Goal: Task Accomplishment & Management: Complete application form

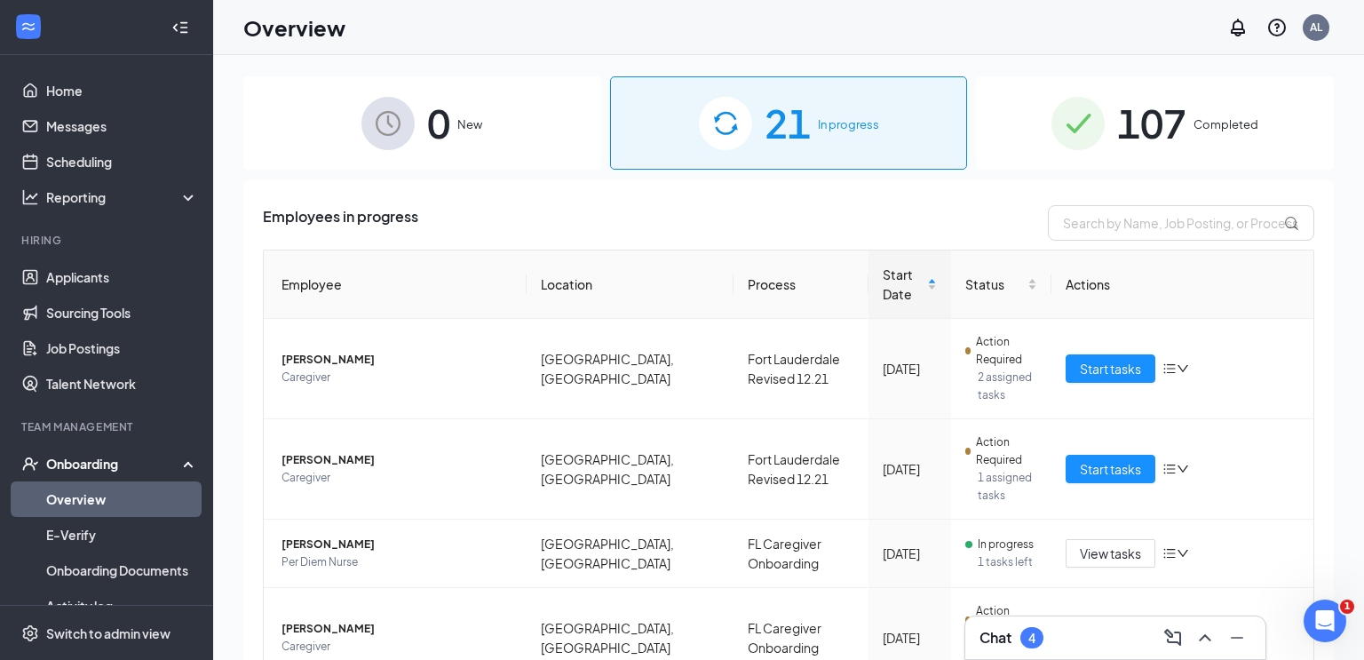
scroll to position [255, 0]
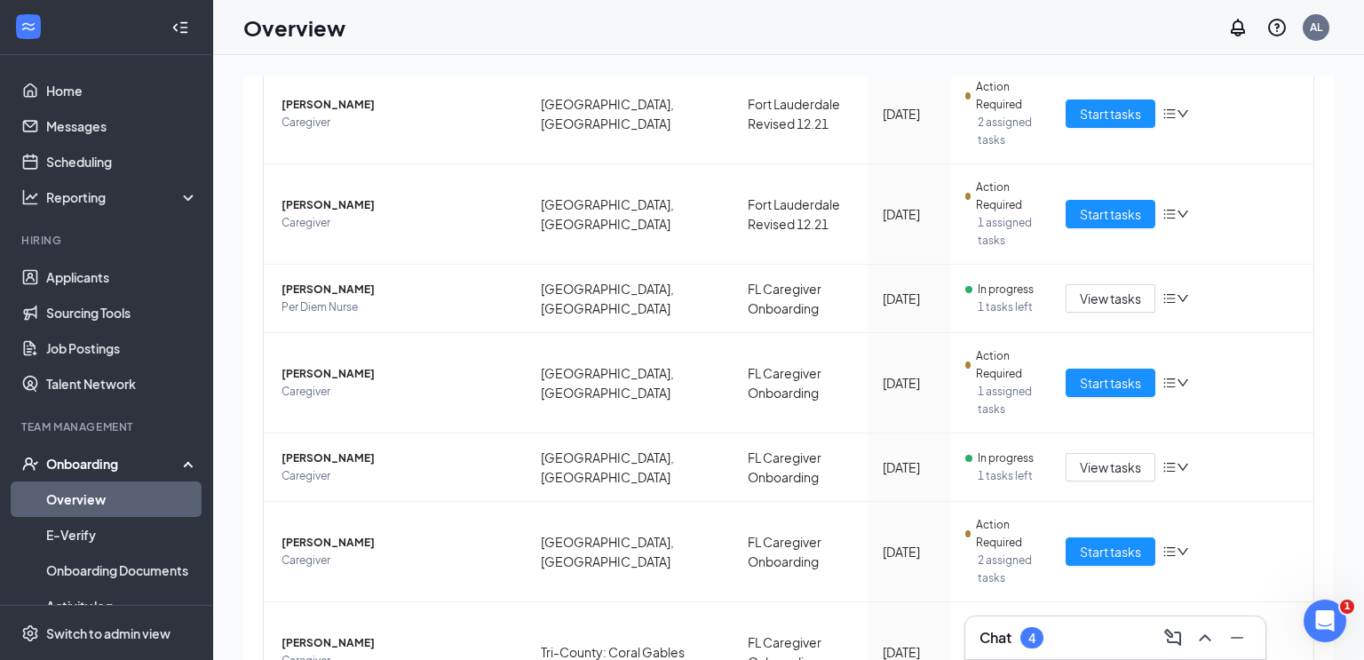
click at [131, 498] on link "Overview" at bounding box center [122, 499] width 152 height 36
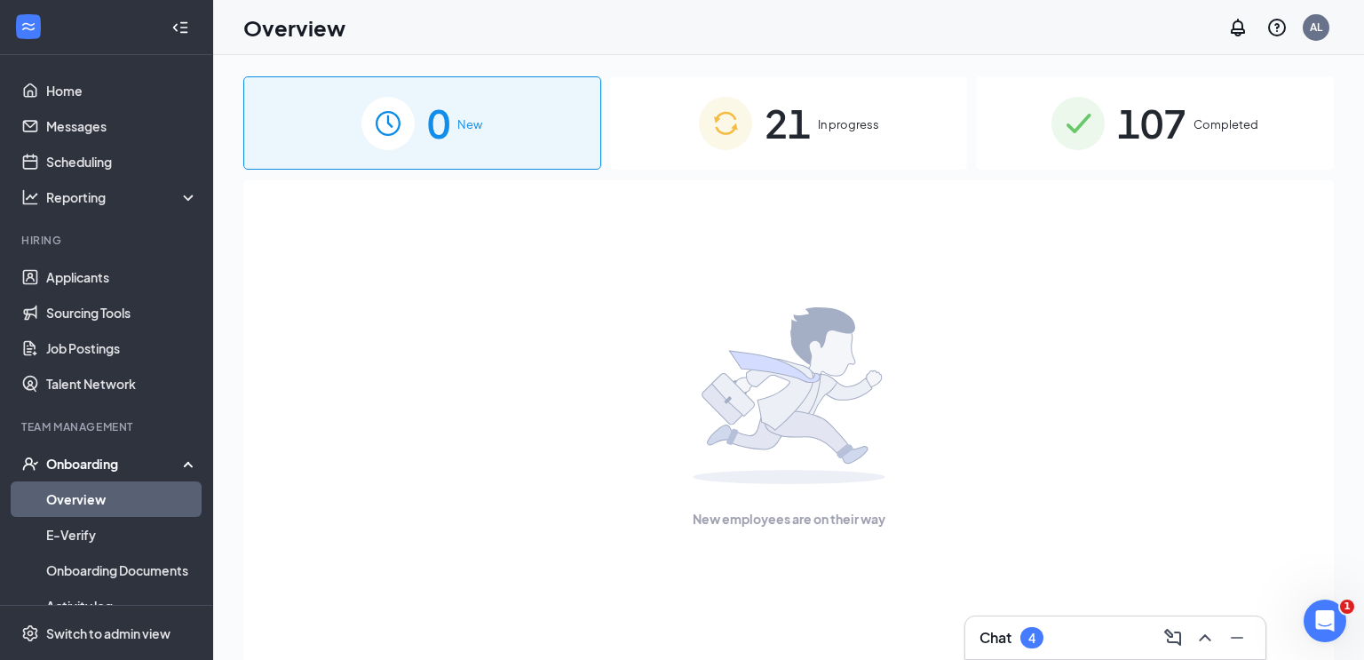
click at [810, 142] on span "21" at bounding box center [787, 122] width 46 height 61
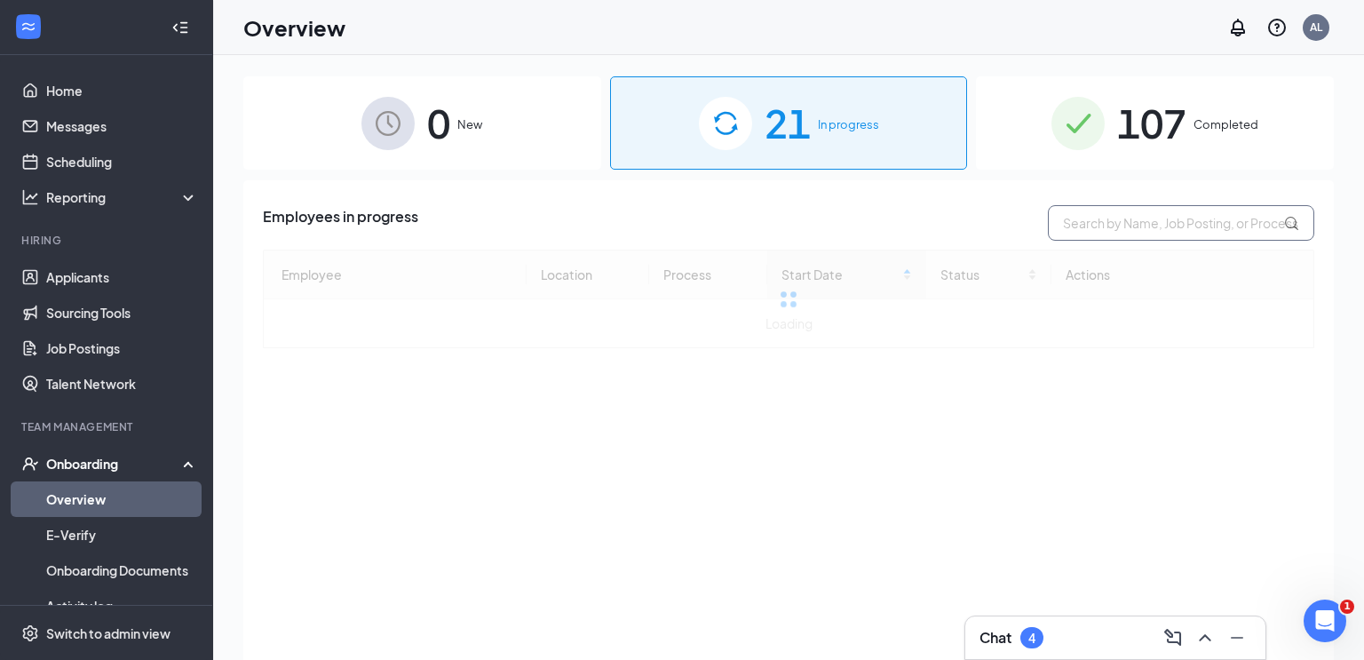
click at [1134, 221] on input "text" at bounding box center [1181, 223] width 266 height 36
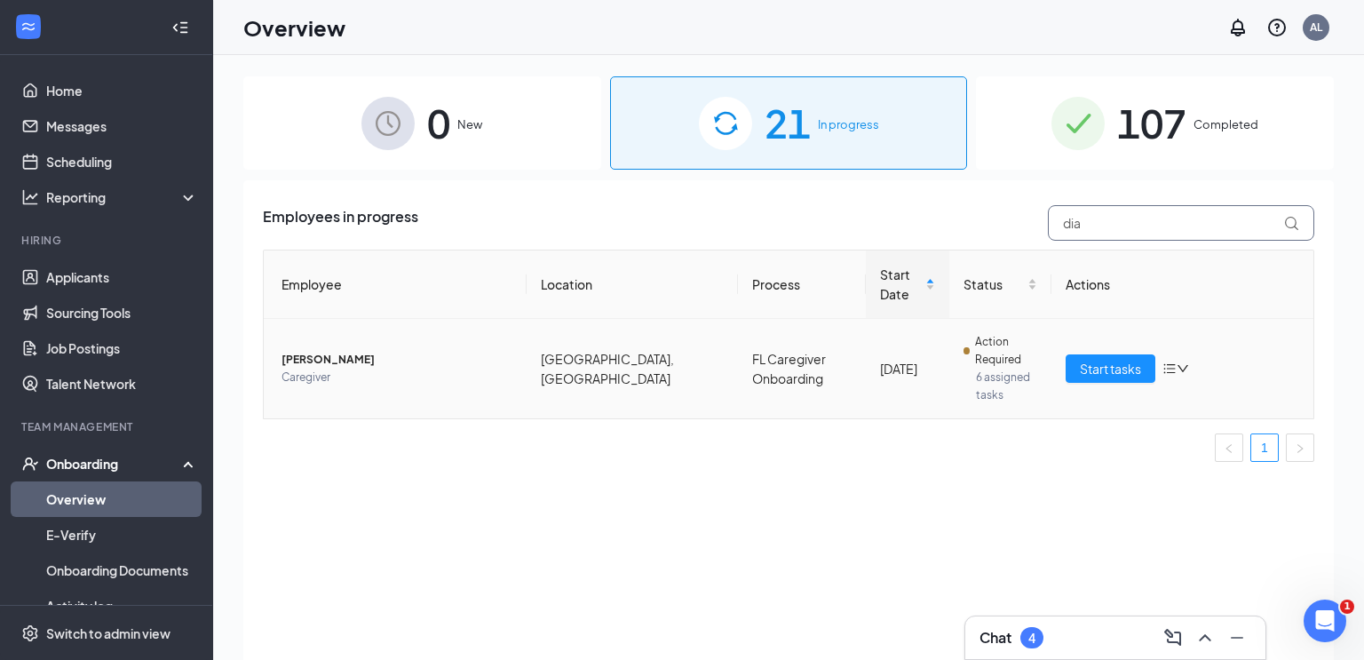
type input "dia"
click at [309, 362] on span "[PERSON_NAME]" at bounding box center [396, 360] width 231 height 18
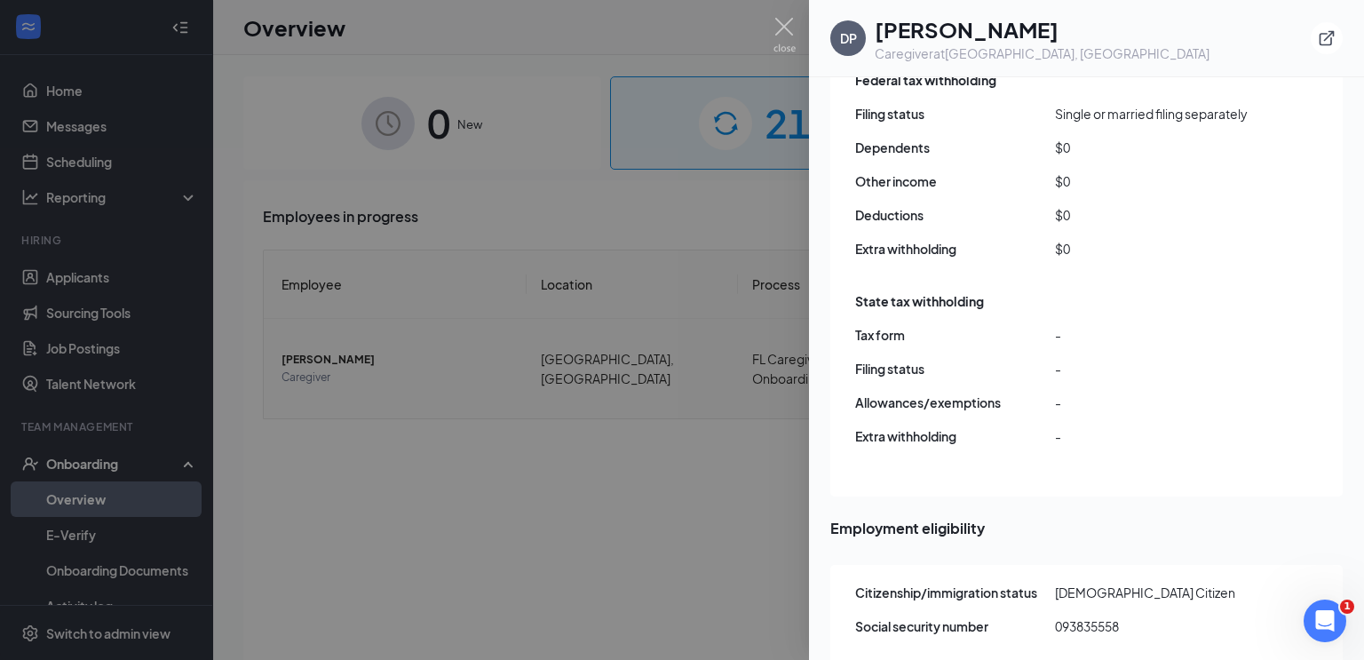
scroll to position [1570, 0]
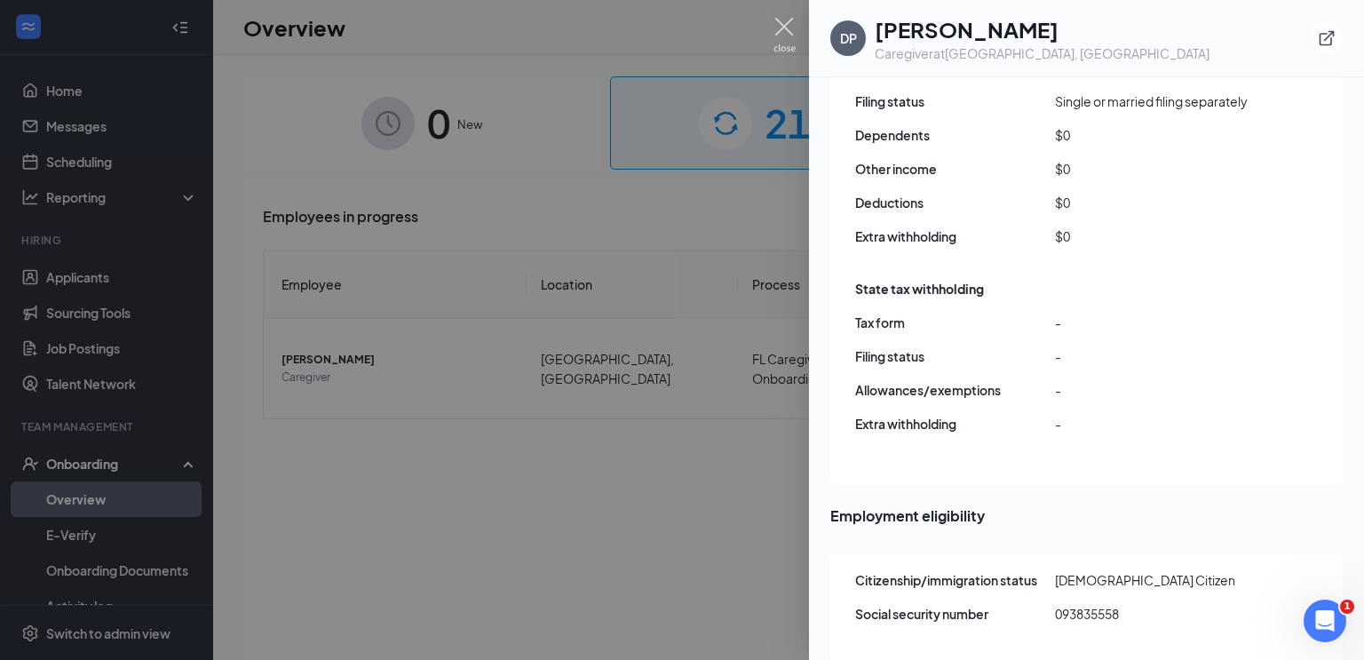
click at [777, 21] on img at bounding box center [784, 35] width 22 height 35
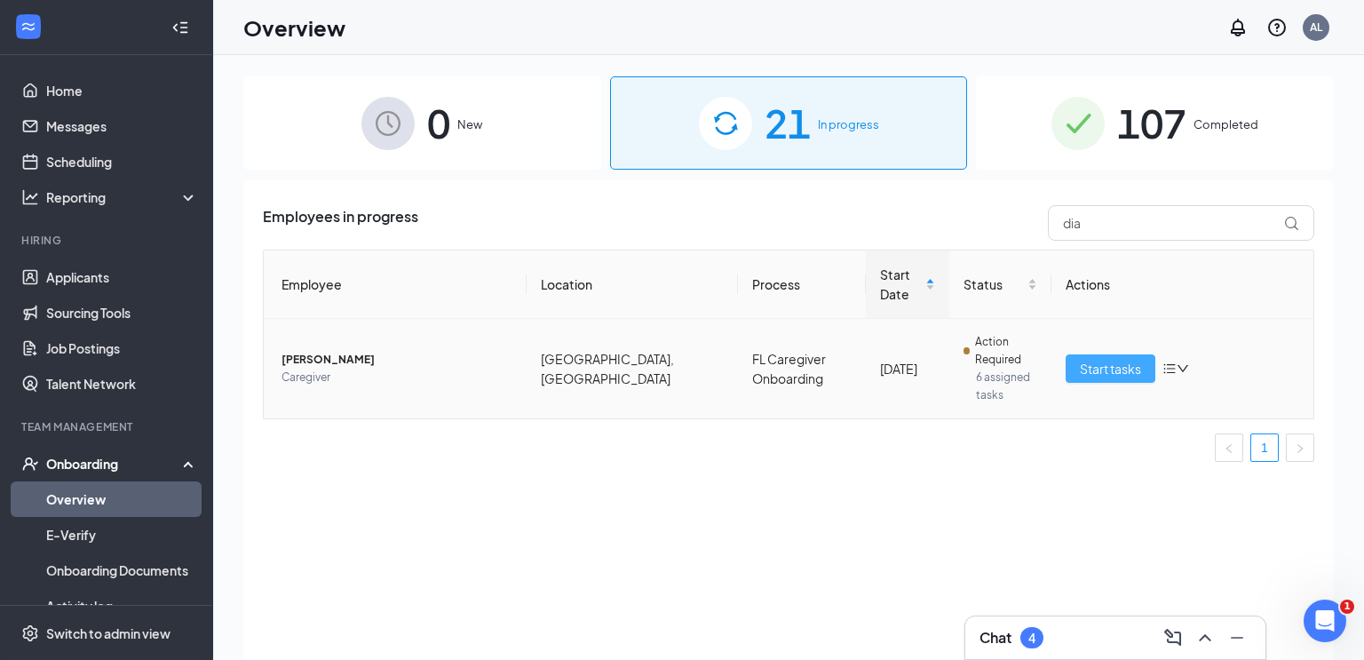
click at [1083, 363] on span "Start tasks" at bounding box center [1110, 369] width 61 height 20
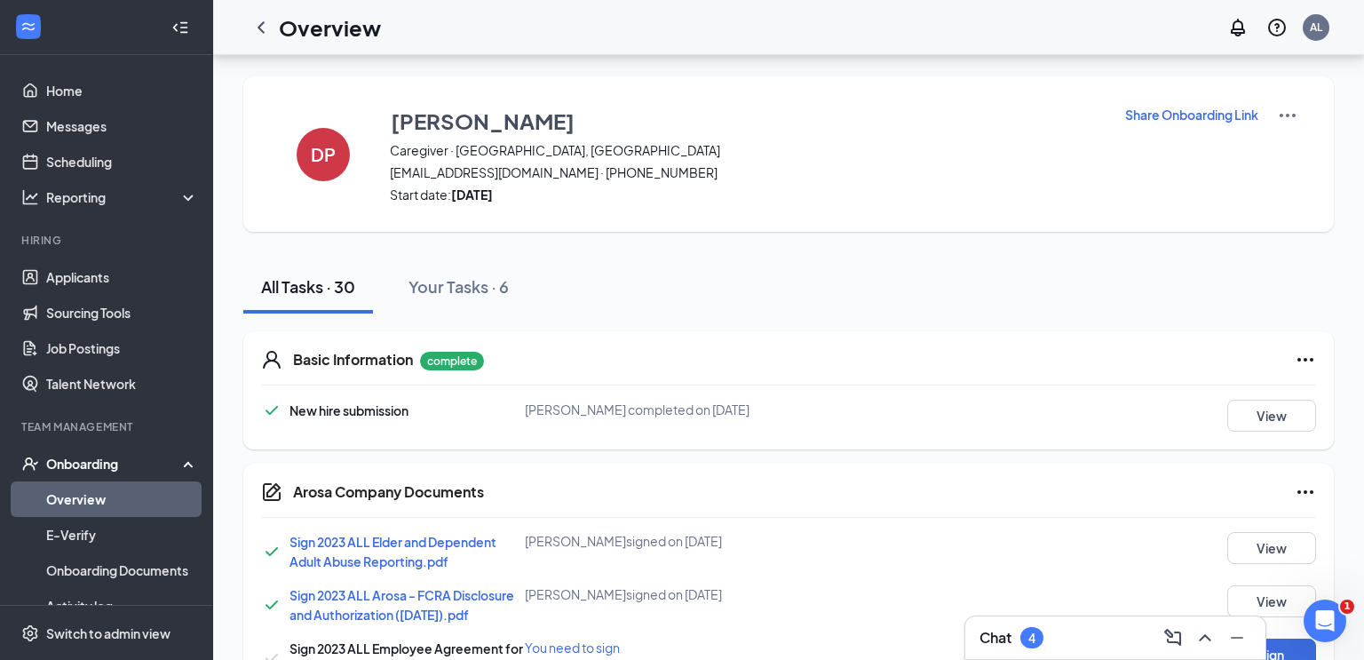
scroll to position [121, 0]
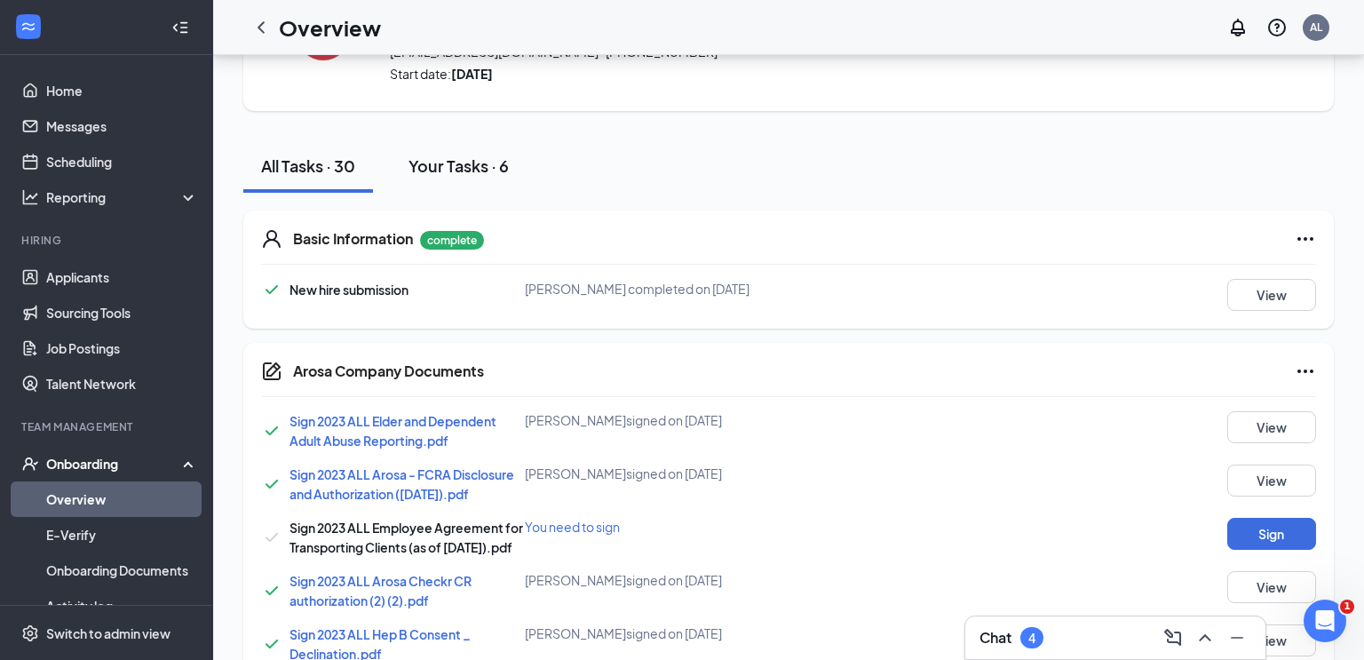
click at [471, 185] on button "Your Tasks · 6" at bounding box center [459, 165] width 136 height 53
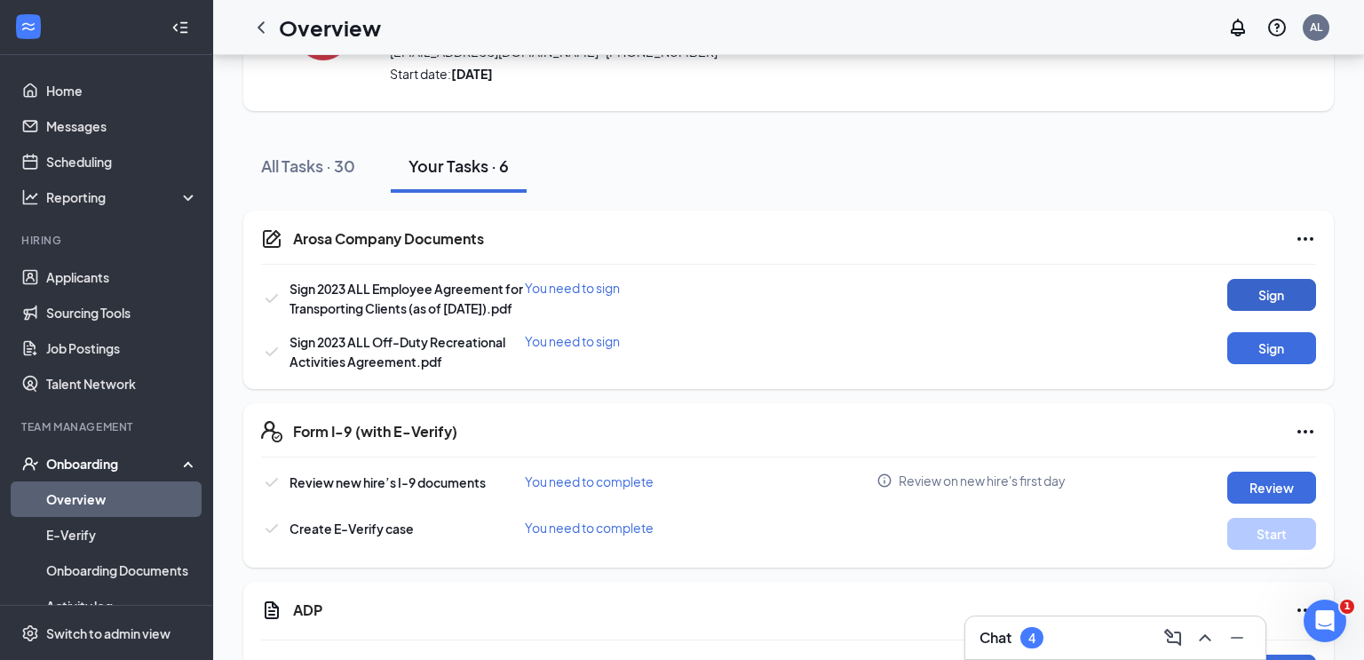
click at [1254, 288] on button "Sign" at bounding box center [1271, 295] width 89 height 32
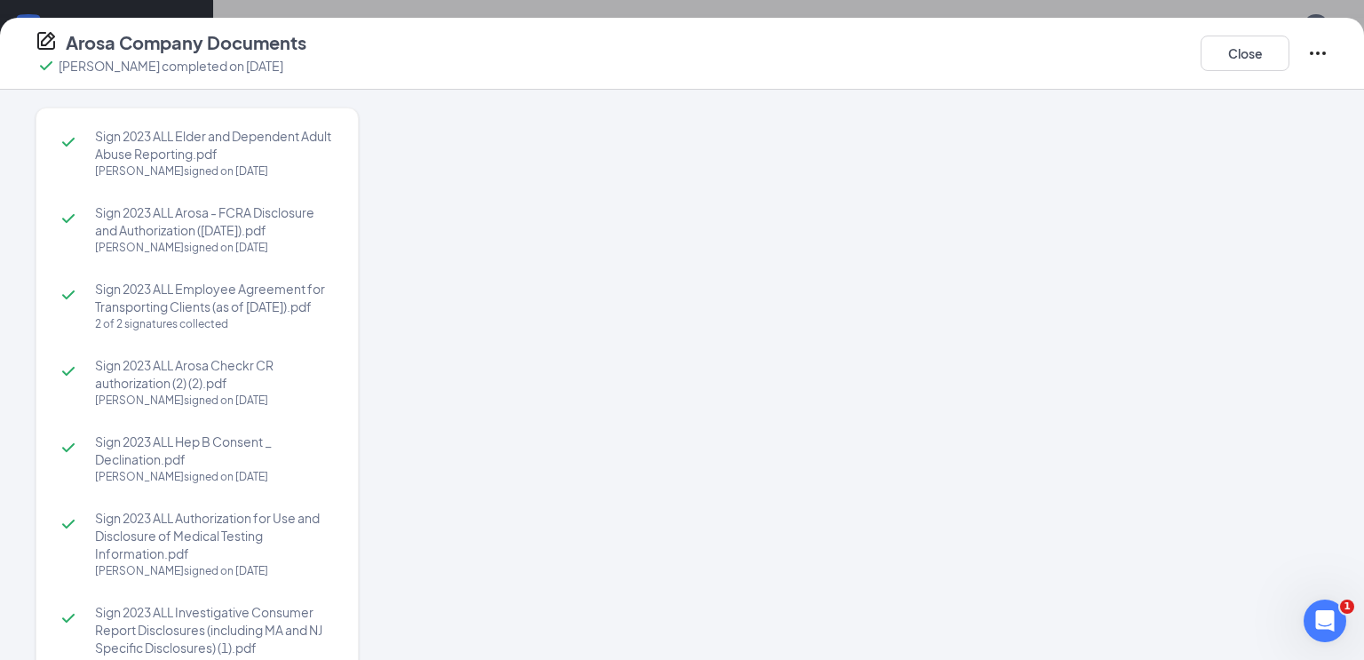
scroll to position [0, 0]
click at [1246, 59] on button "Close" at bounding box center [1244, 54] width 89 height 36
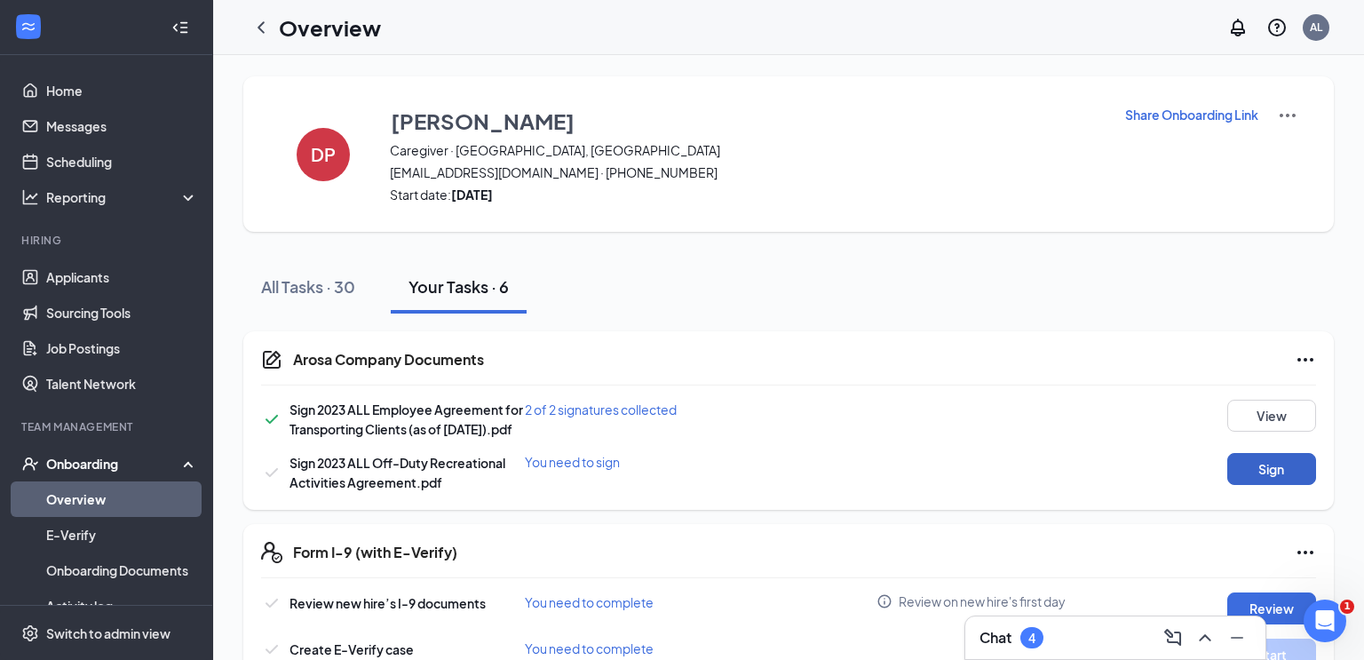
click at [1286, 485] on button "Sign" at bounding box center [1271, 469] width 89 height 32
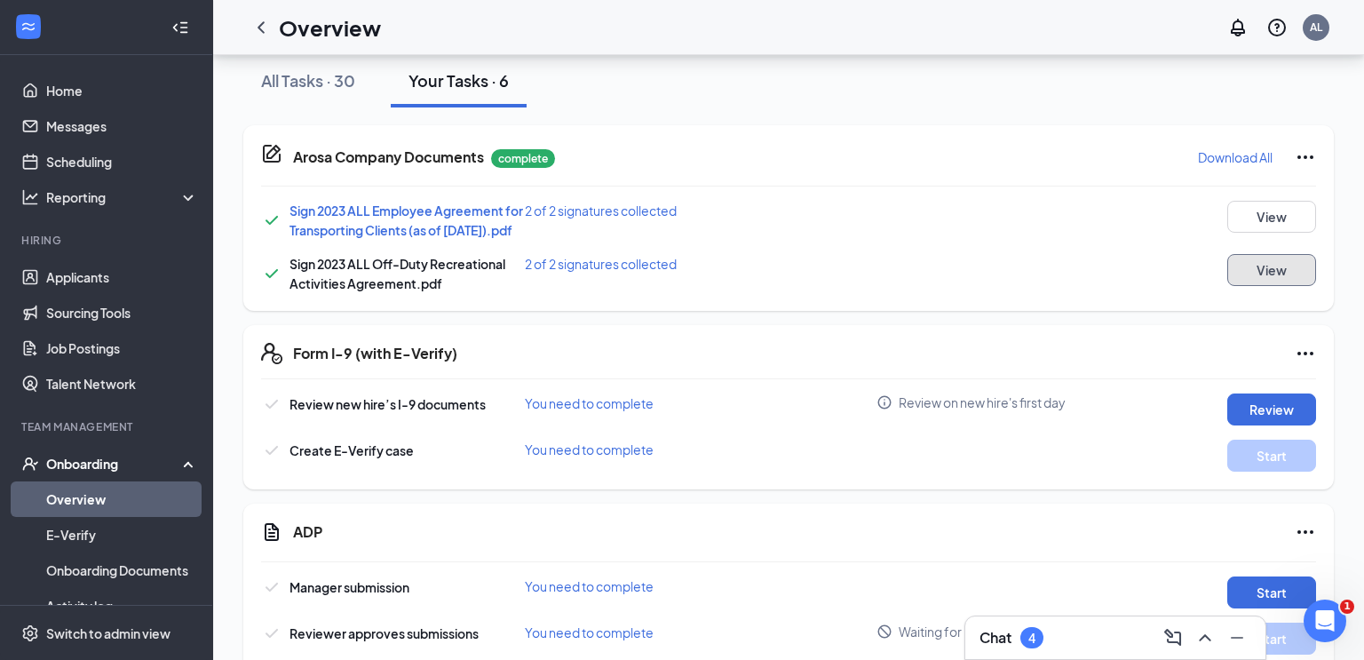
scroll to position [259, 0]
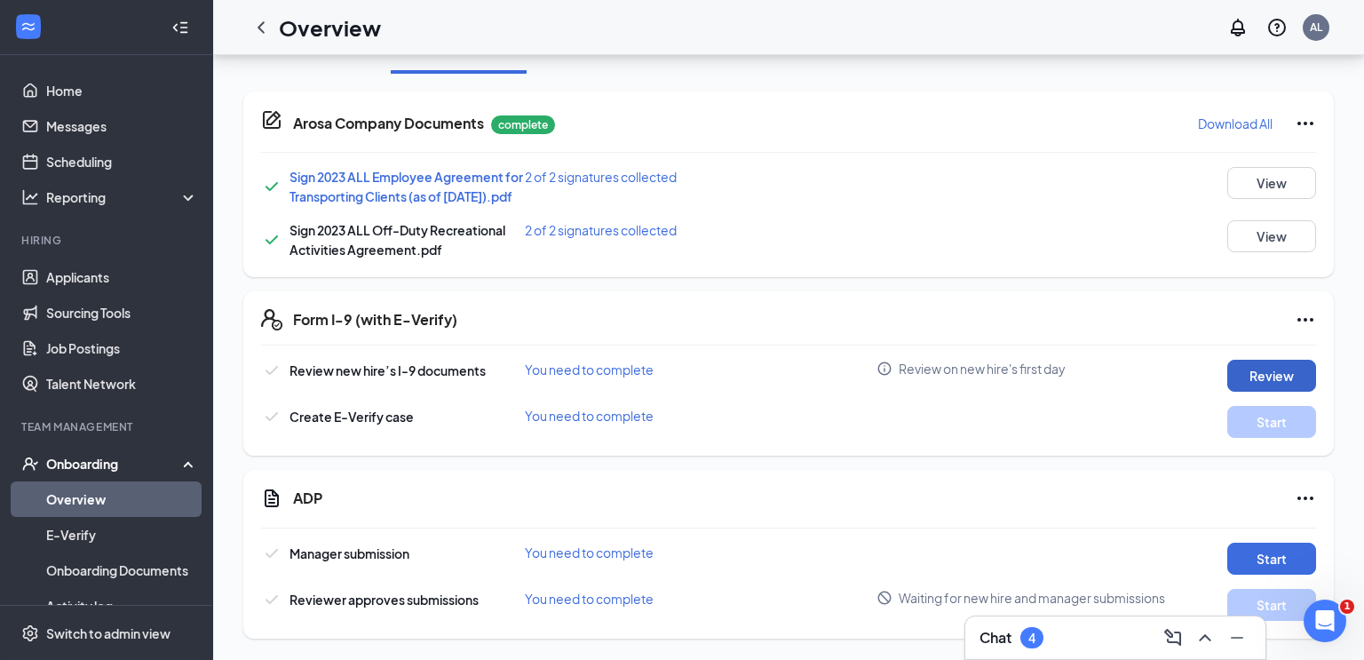
click at [1273, 365] on button "Review" at bounding box center [1271, 376] width 89 height 32
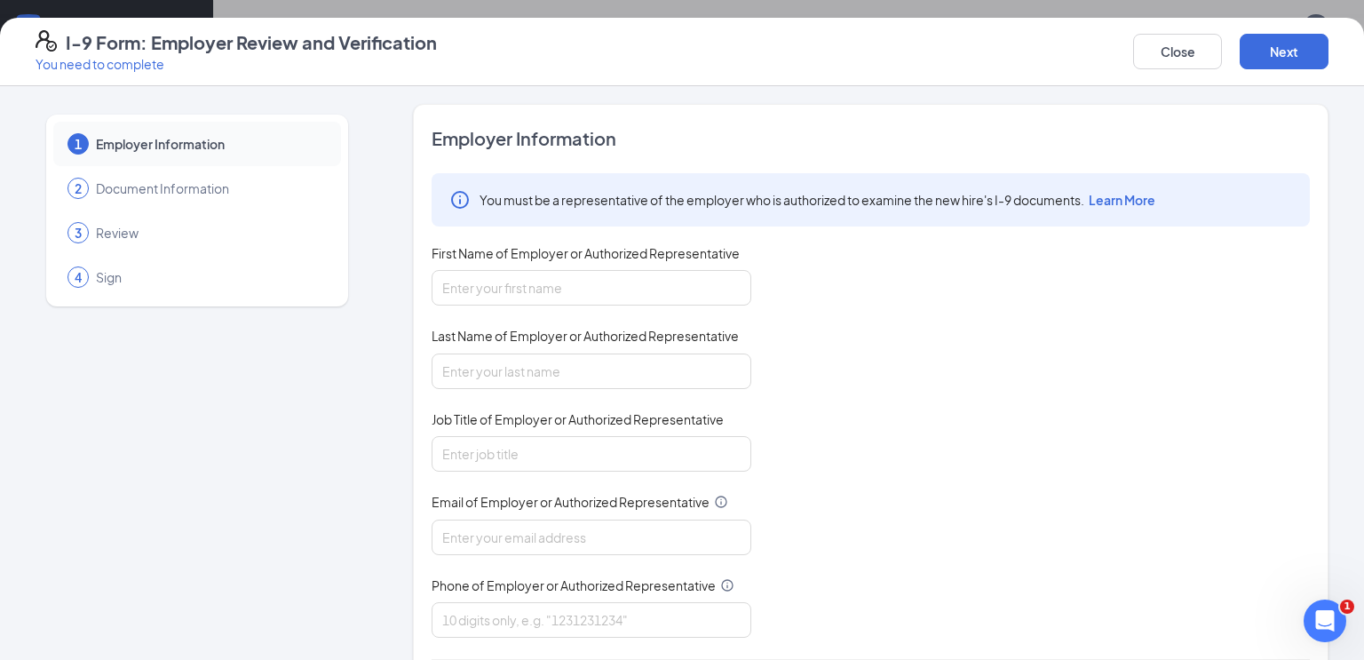
scroll to position [0, 0]
click at [558, 290] on input "First Name of Employer or Authorized Representative" at bounding box center [591, 288] width 320 height 36
type input "Kadejah"
click at [575, 383] on input "Last Name of Employer or Authorized Representative" at bounding box center [591, 371] width 320 height 36
type input "[PERSON_NAME]"
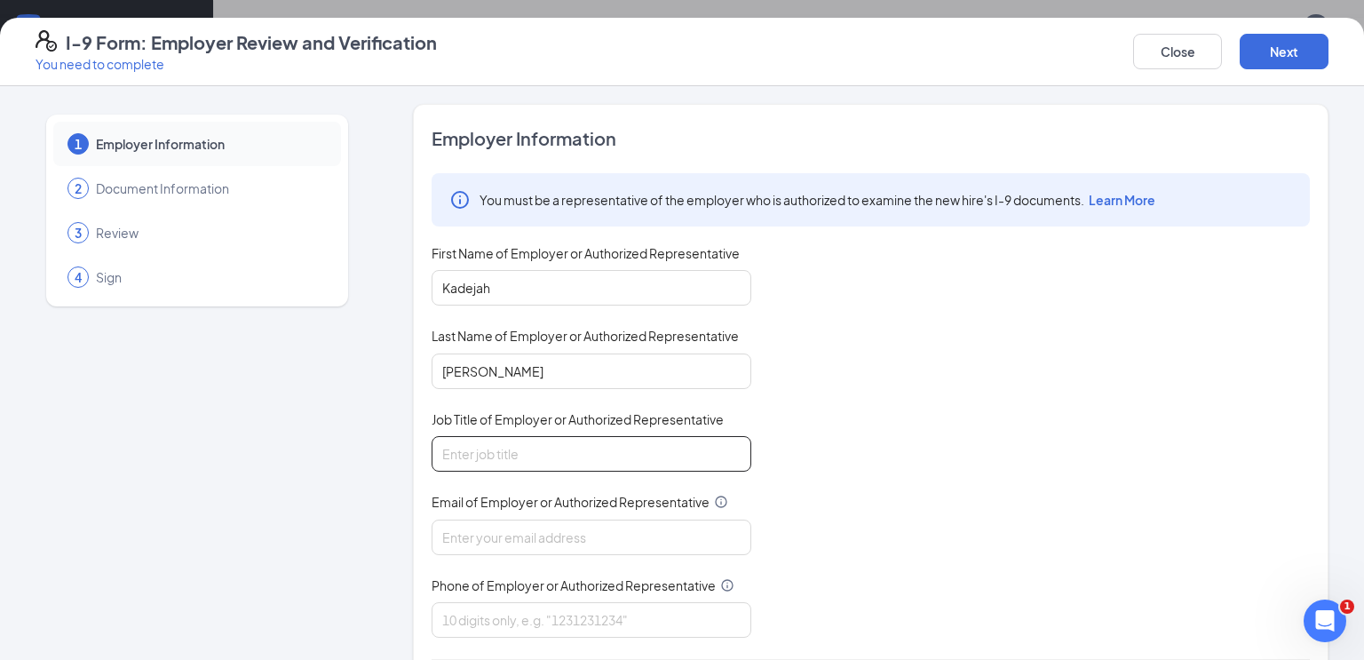
click at [550, 454] on input "Job Title of Employer or Authorized Representative" at bounding box center [591, 454] width 320 height 36
type input "Care Specialist"
click at [586, 529] on input "Email of Employer or Authorized Representative" at bounding box center [591, 537] width 320 height 36
type input "[EMAIL_ADDRESS][PERSON_NAME][DOMAIN_NAME]"
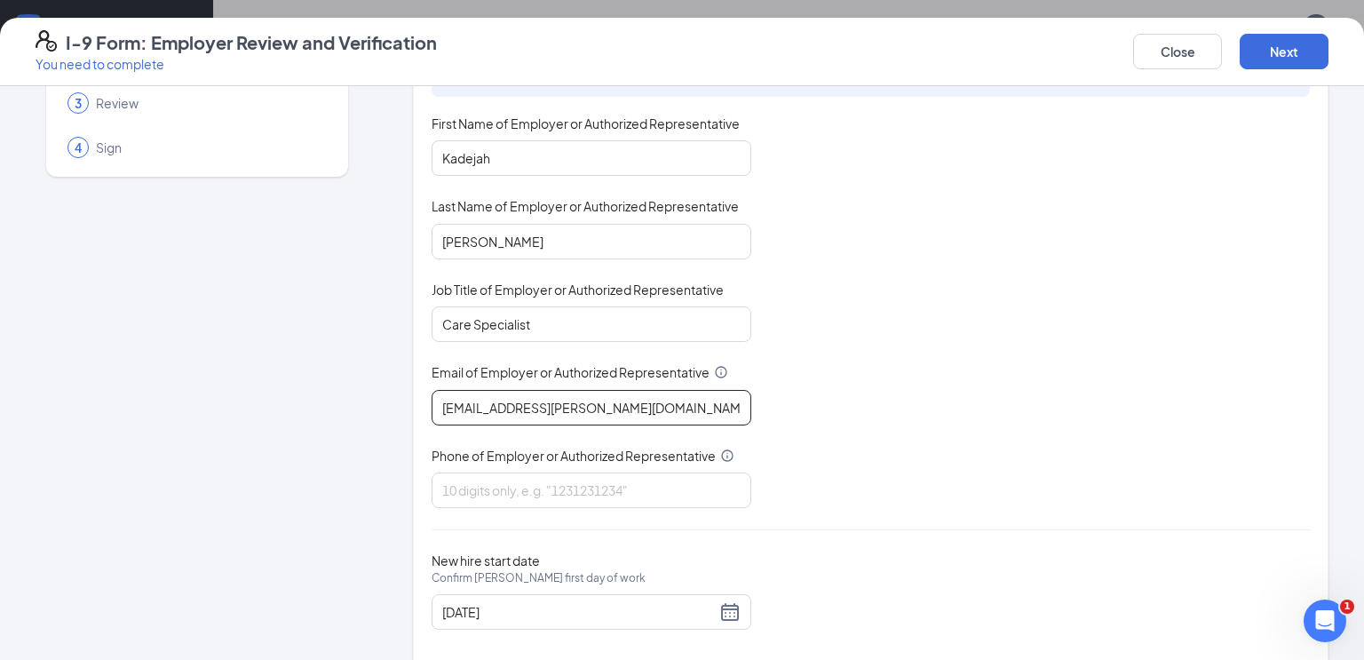
scroll to position [156, 0]
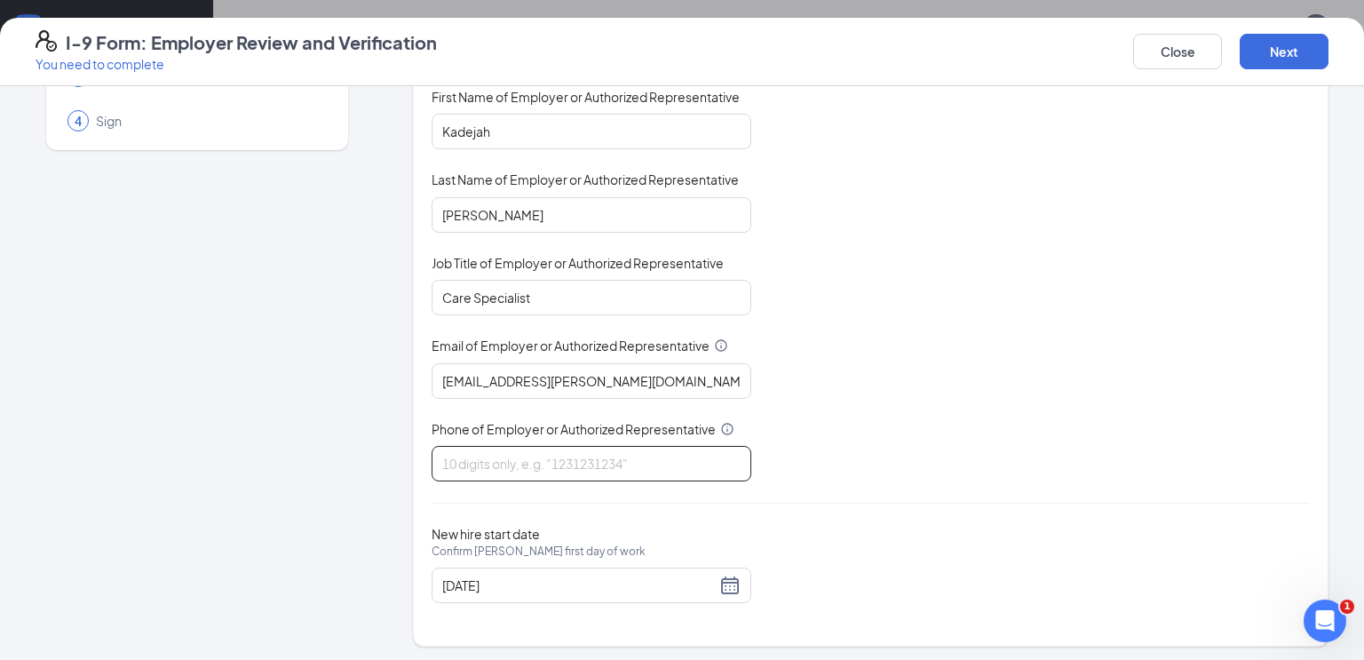
click at [650, 456] on input "Phone of Employer or Authorized Representative" at bounding box center [591, 464] width 320 height 36
type input "7547788007"
click at [1310, 41] on button "Next" at bounding box center [1283, 52] width 89 height 36
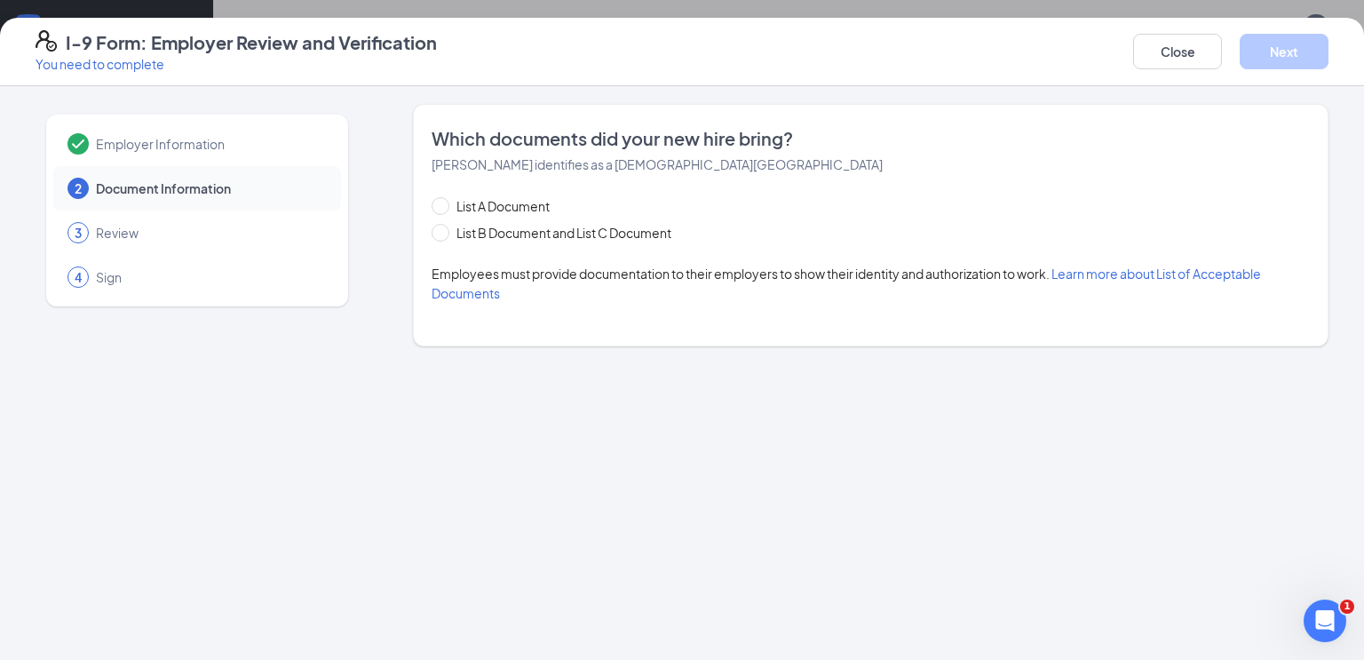
scroll to position [0, 0]
click at [440, 229] on input "List B Document and List C Document" at bounding box center [437, 230] width 12 height 12
radio input "true"
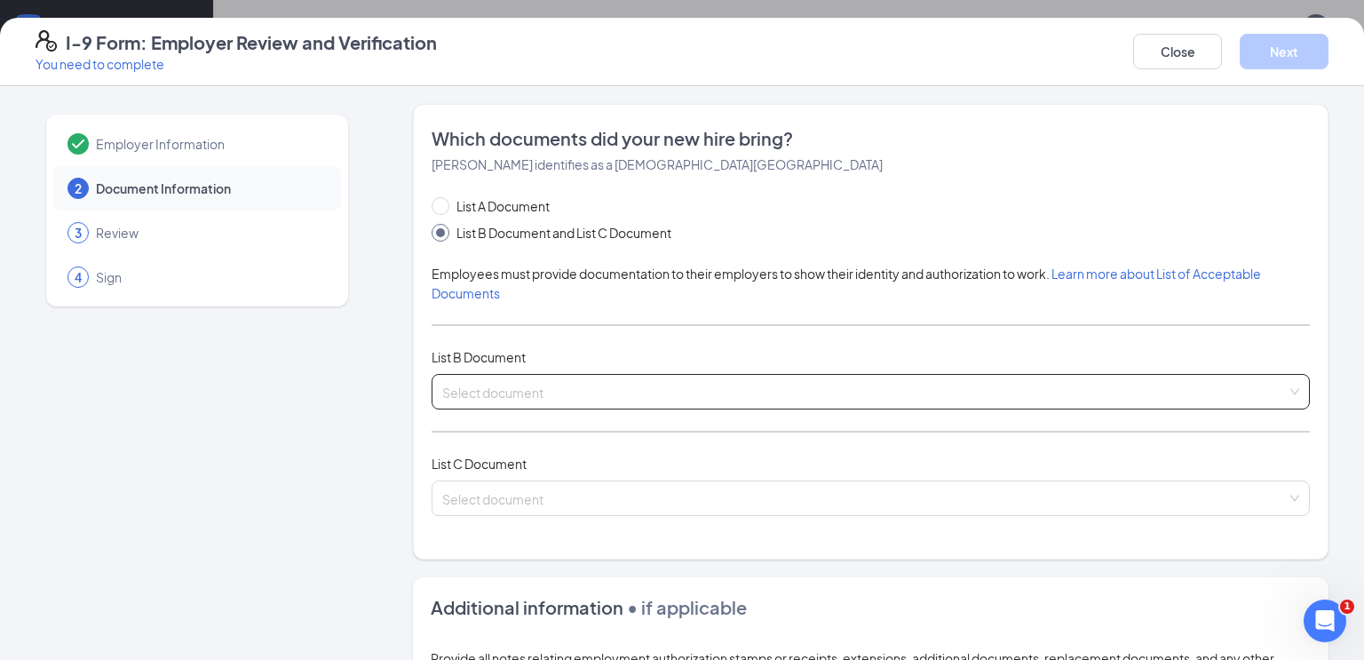
click at [597, 387] on input "search" at bounding box center [864, 388] width 844 height 27
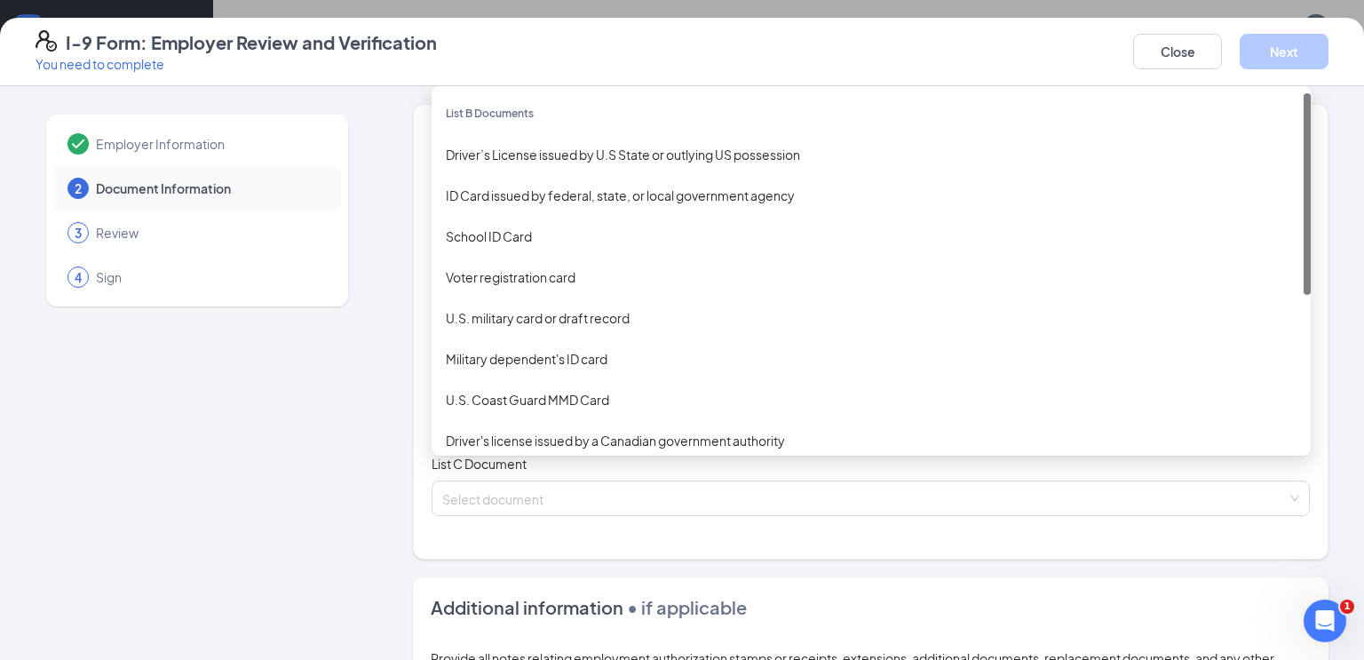
click at [675, 138] on div "Driver’s License issued by U.S State or outlying US possession" at bounding box center [870, 154] width 879 height 41
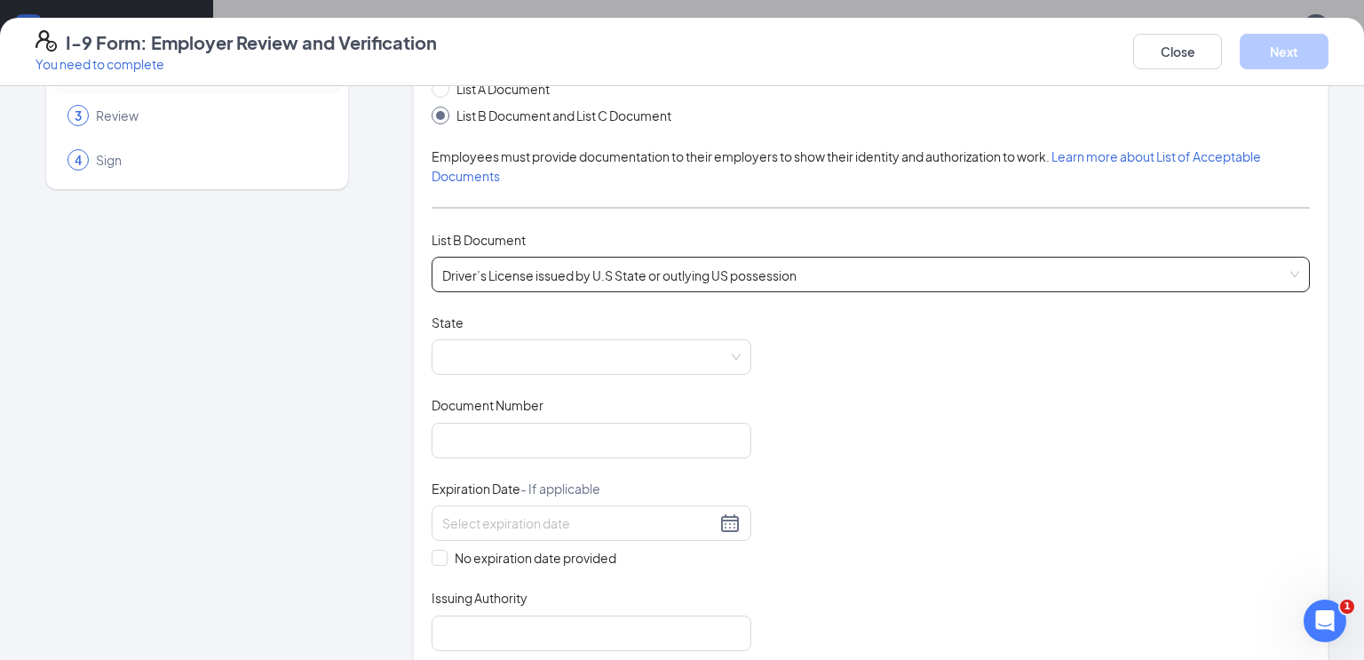
scroll to position [121, 0]
click at [688, 360] on span at bounding box center [591, 353] width 298 height 34
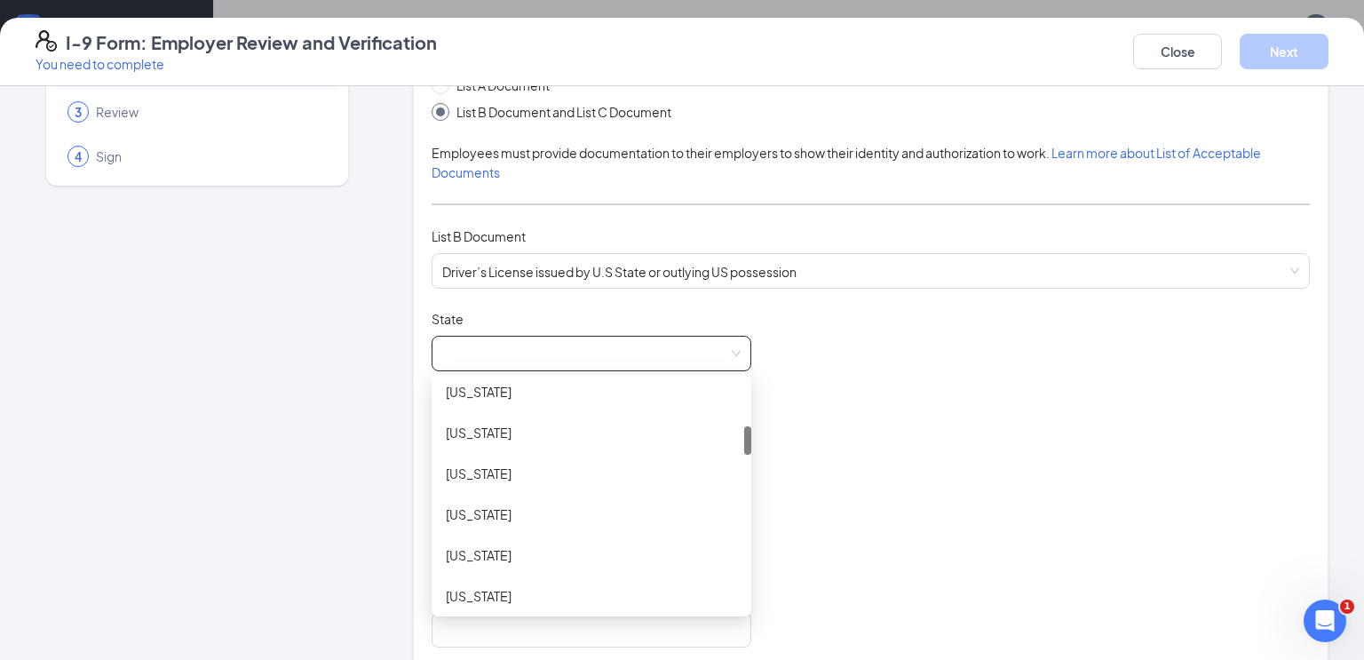
scroll to position [342, 0]
click at [483, 464] on div "[US_STATE]" at bounding box center [591, 469] width 291 height 20
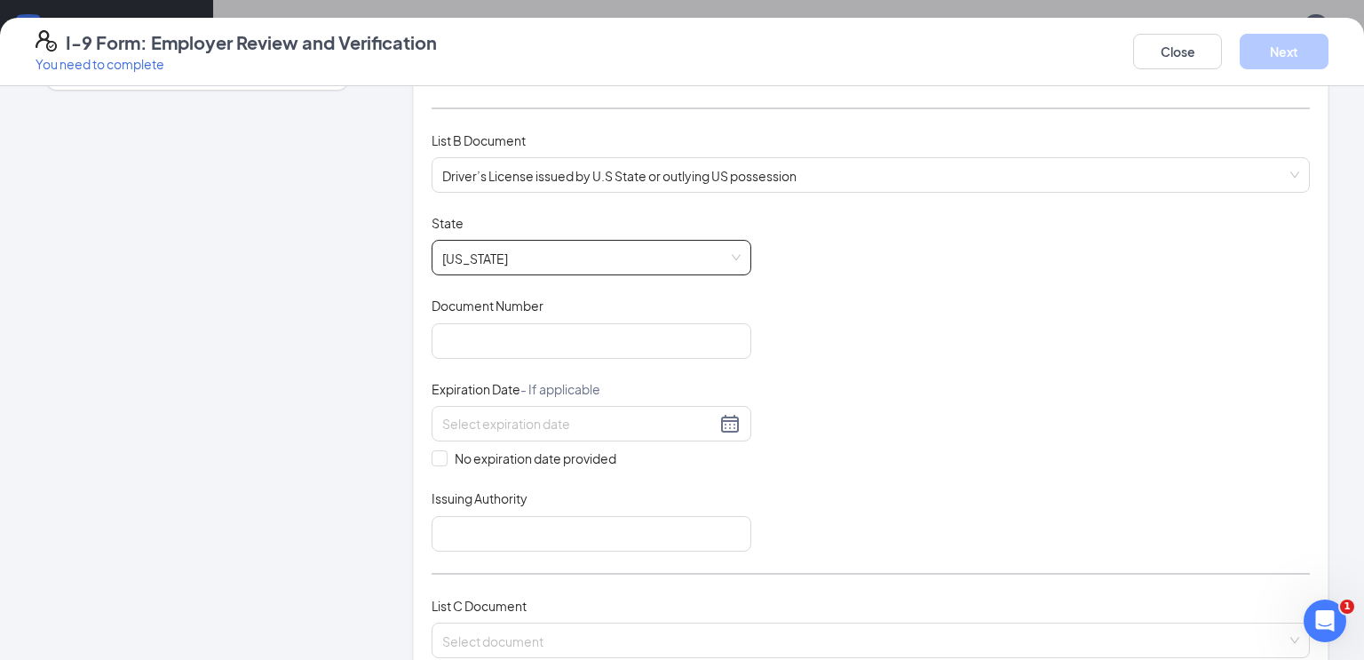
scroll to position [231, 0]
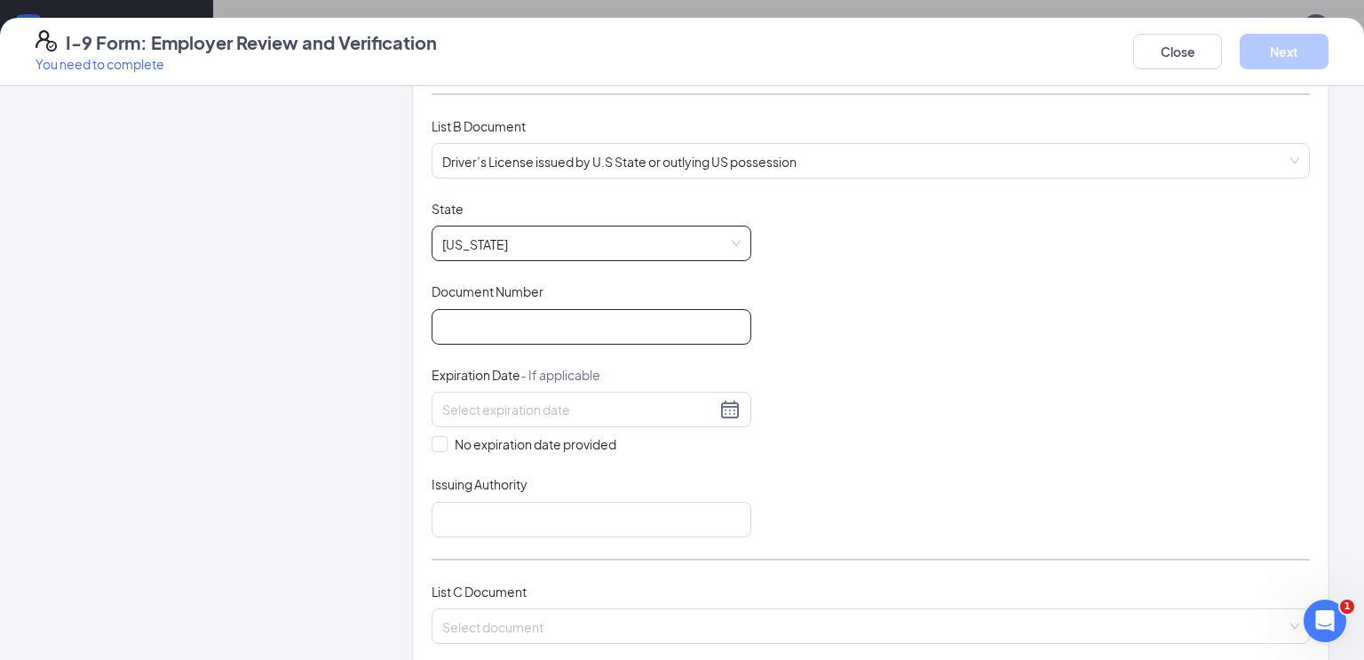
click at [629, 323] on input "Document Number" at bounding box center [591, 327] width 320 height 36
click at [518, 321] on input "Document Number" at bounding box center [591, 327] width 320 height 36
type input "P234160716770"
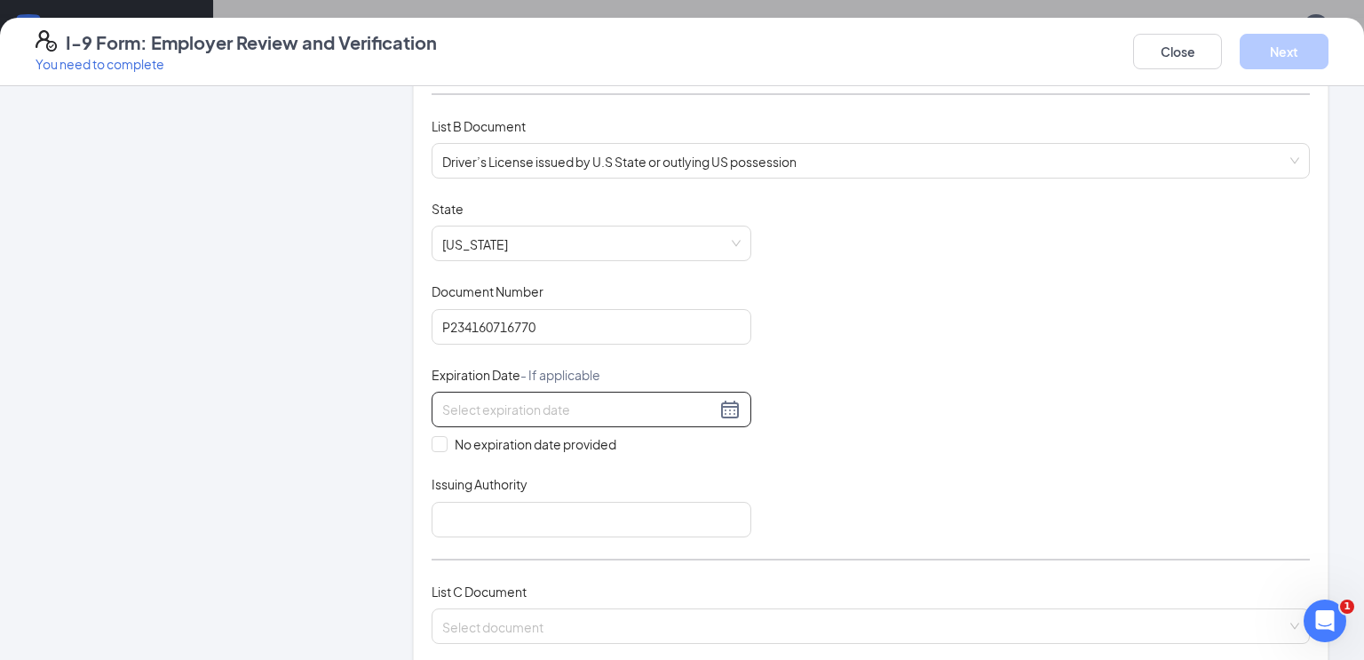
click at [617, 409] on input at bounding box center [578, 410] width 273 height 20
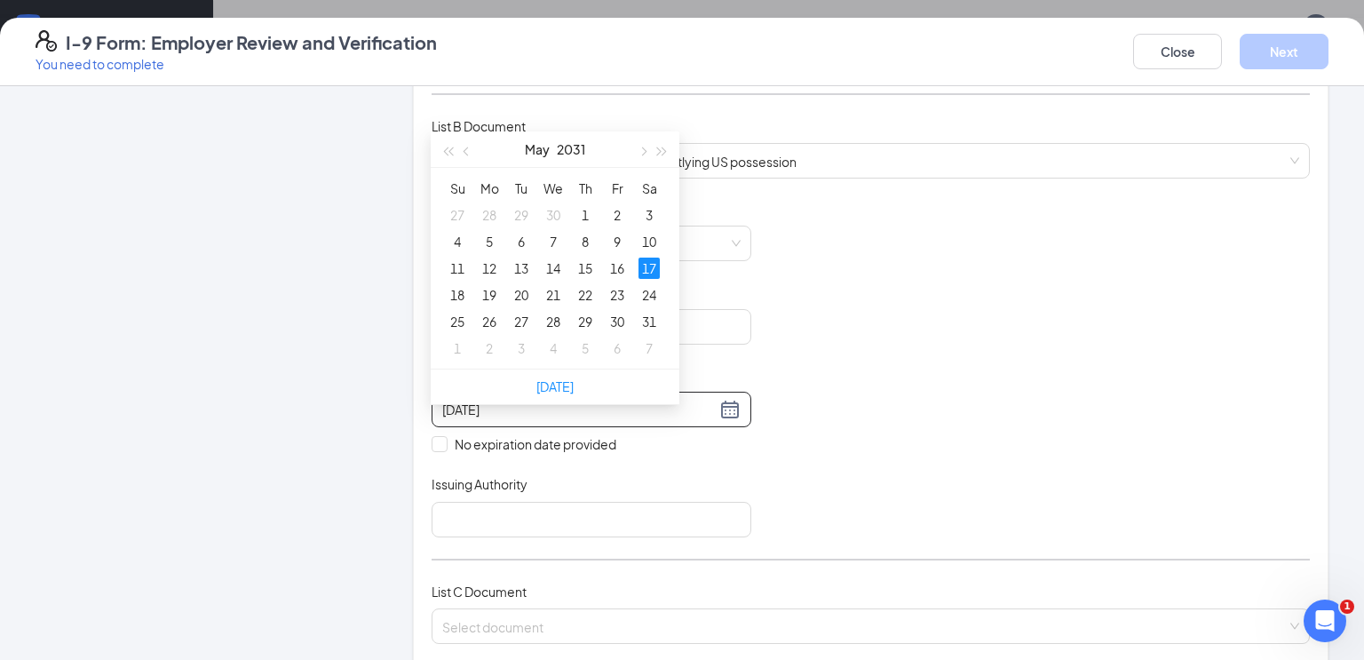
click at [646, 257] on div "17" at bounding box center [648, 267] width 21 height 21
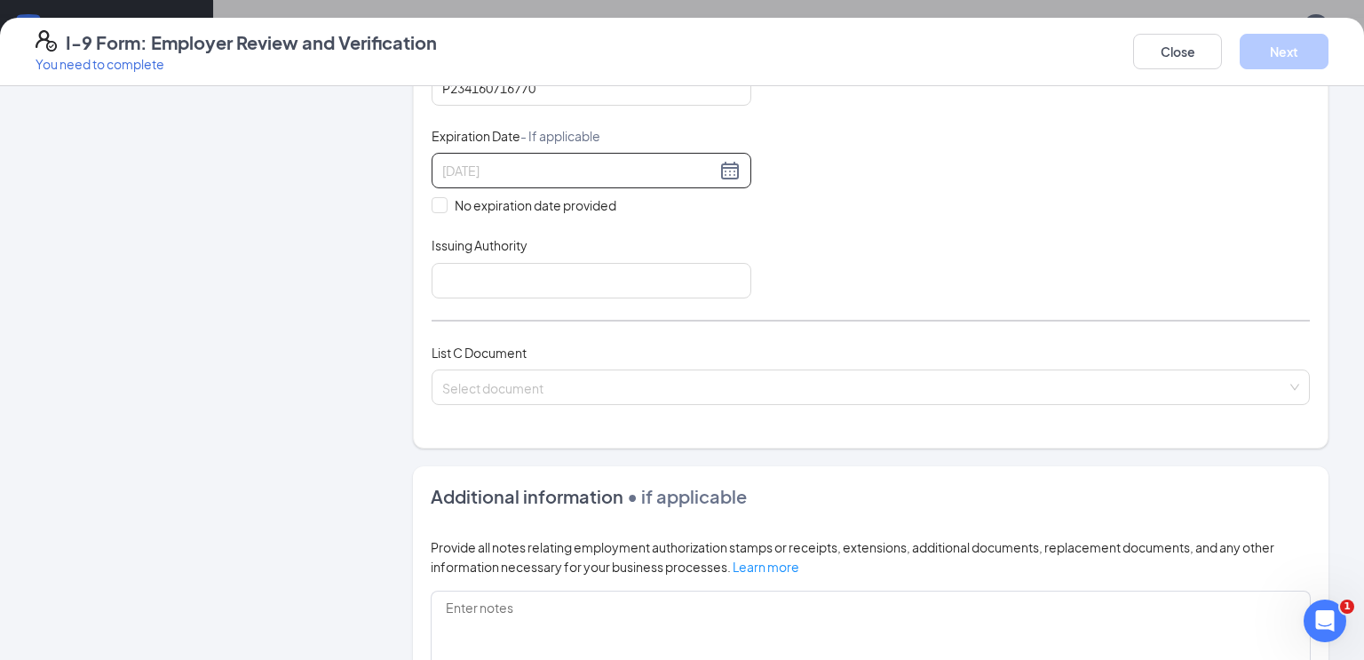
scroll to position [472, 0]
type input "[DATE]"
click at [682, 272] on input "Issuing Authority" at bounding box center [591, 278] width 320 height 36
type input "[US_STATE]"
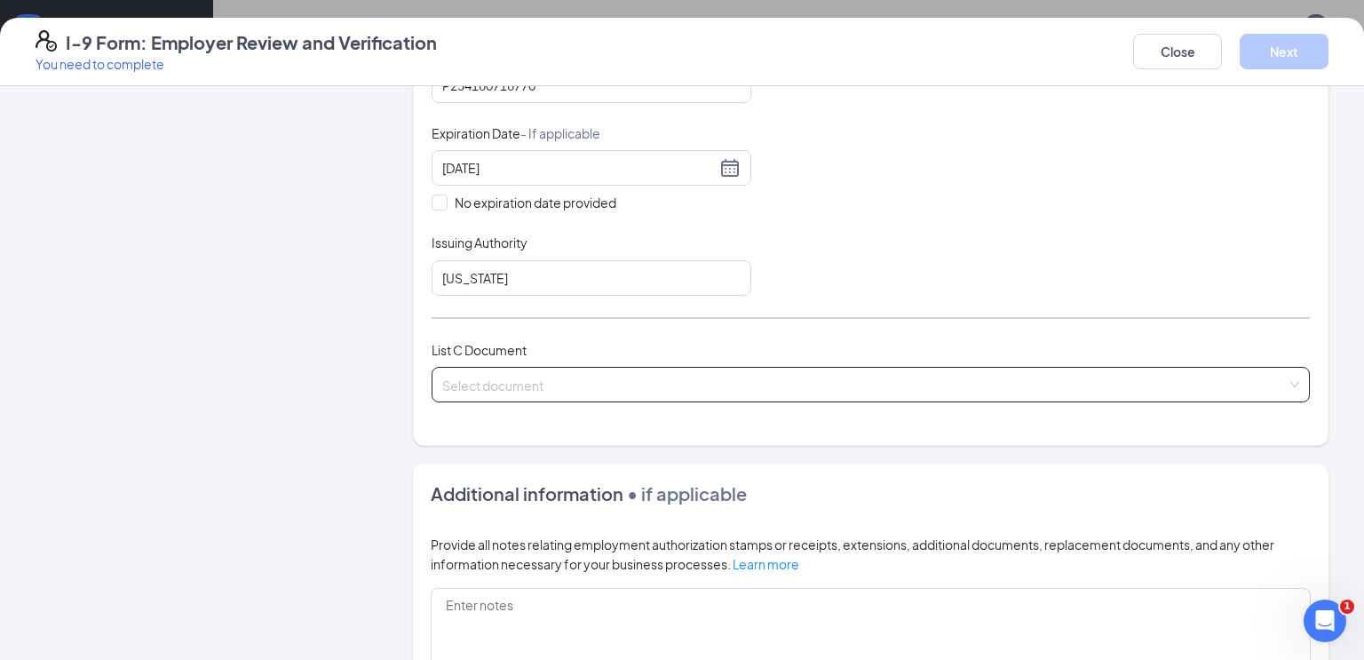
click at [618, 384] on input "search" at bounding box center [864, 381] width 844 height 27
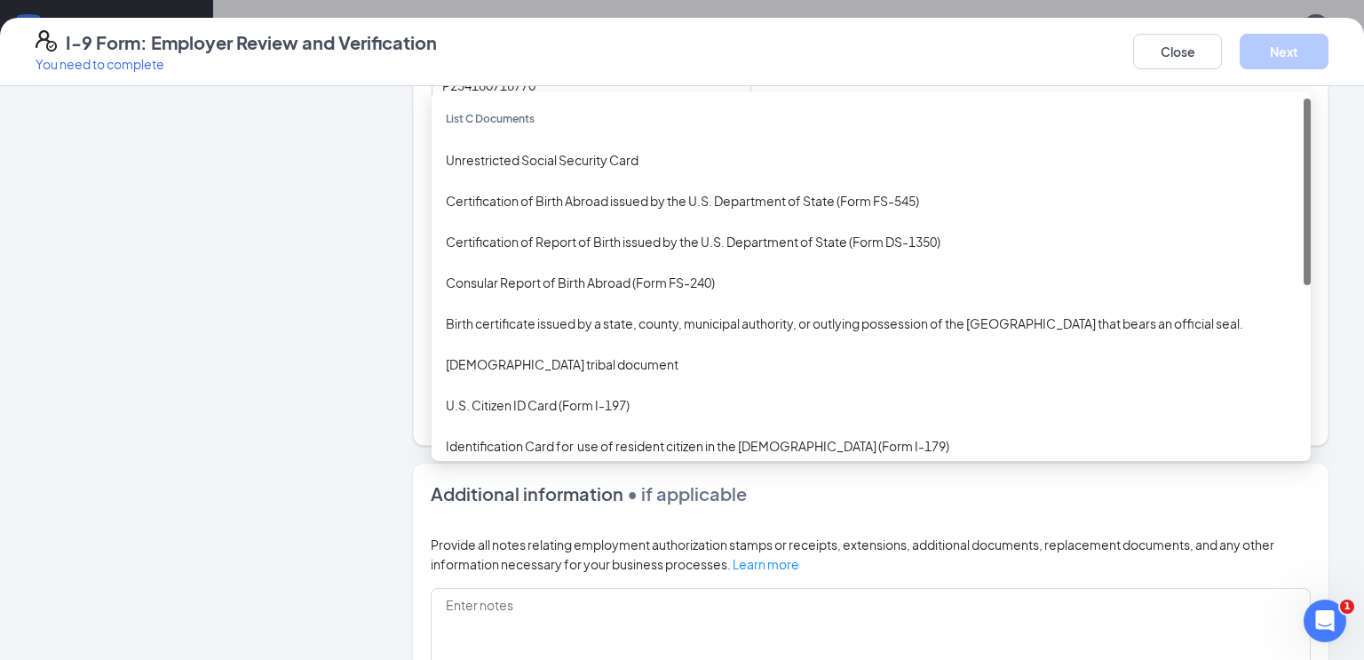
click at [653, 150] on div "Unrestricted Social Security Card" at bounding box center [871, 160] width 851 height 20
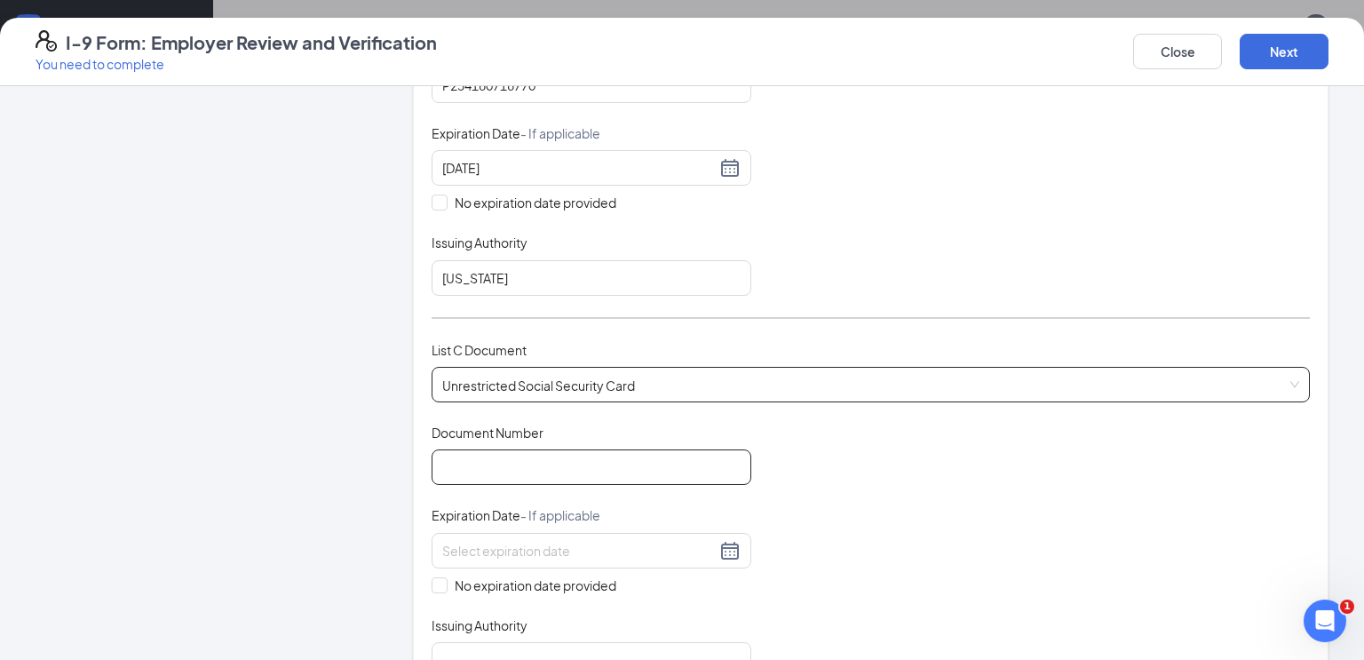
click at [575, 463] on input "Document Number" at bounding box center [591, 467] width 320 height 36
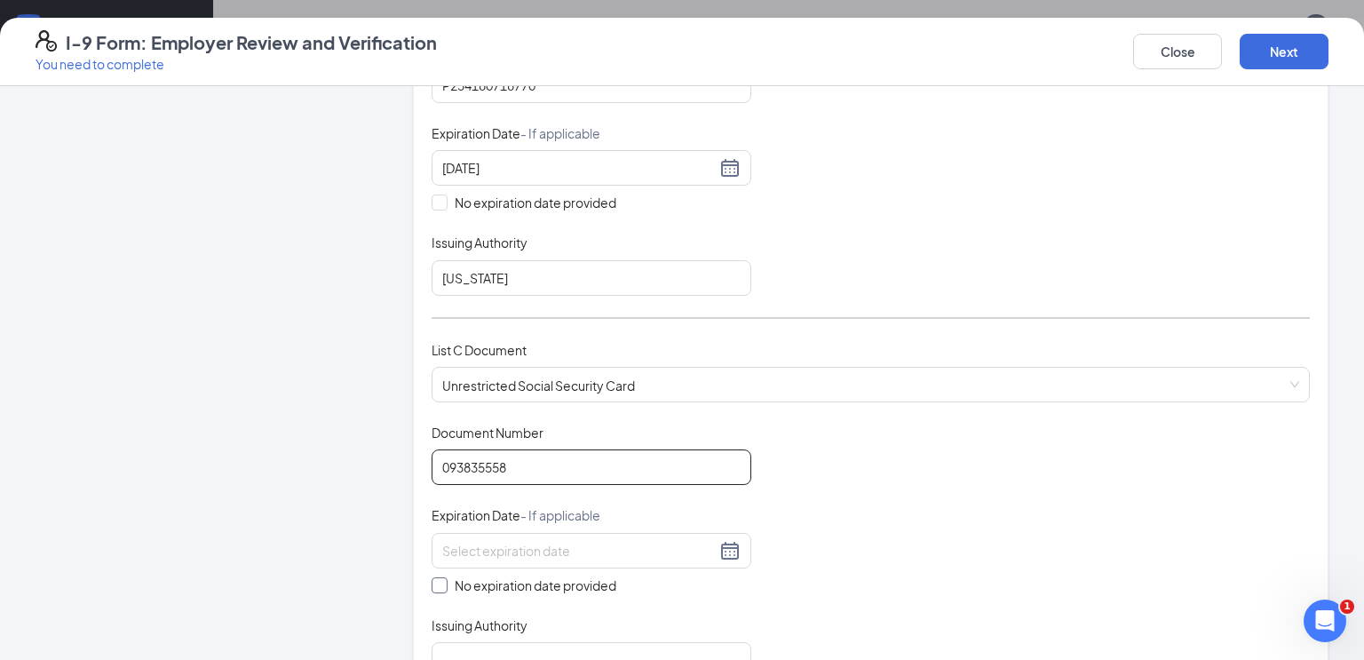
type input "093835558"
click at [435, 577] on input "No expiration date provided" at bounding box center [437, 583] width 12 height 12
checkbox input "true"
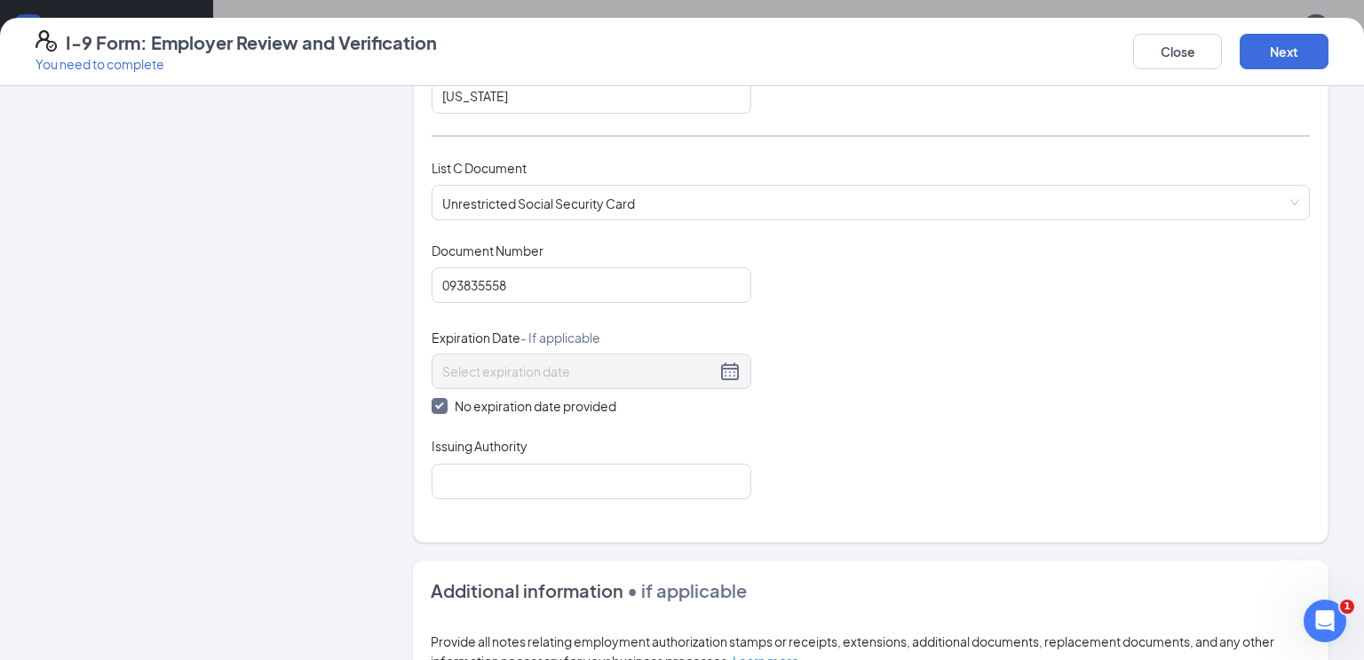
scroll to position [657, 0]
click at [616, 472] on input "Issuing Authority" at bounding box center [591, 479] width 320 height 36
type input "Social Security Administration"
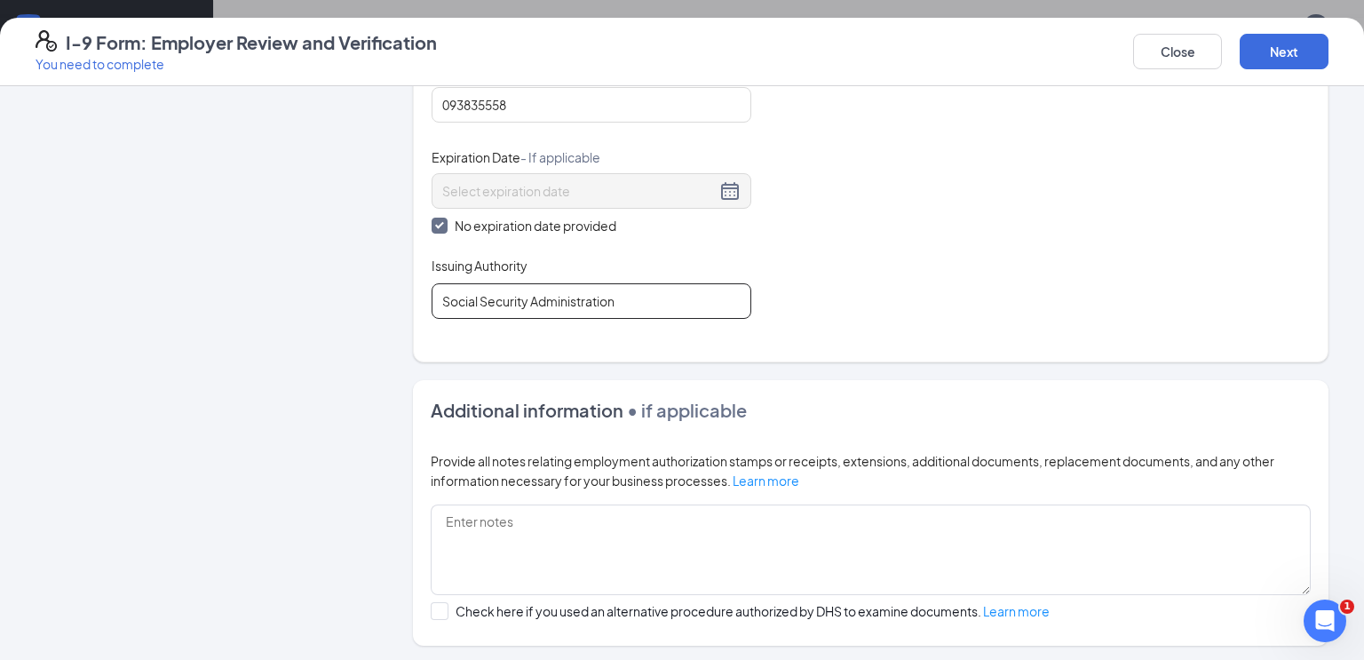
scroll to position [999, 0]
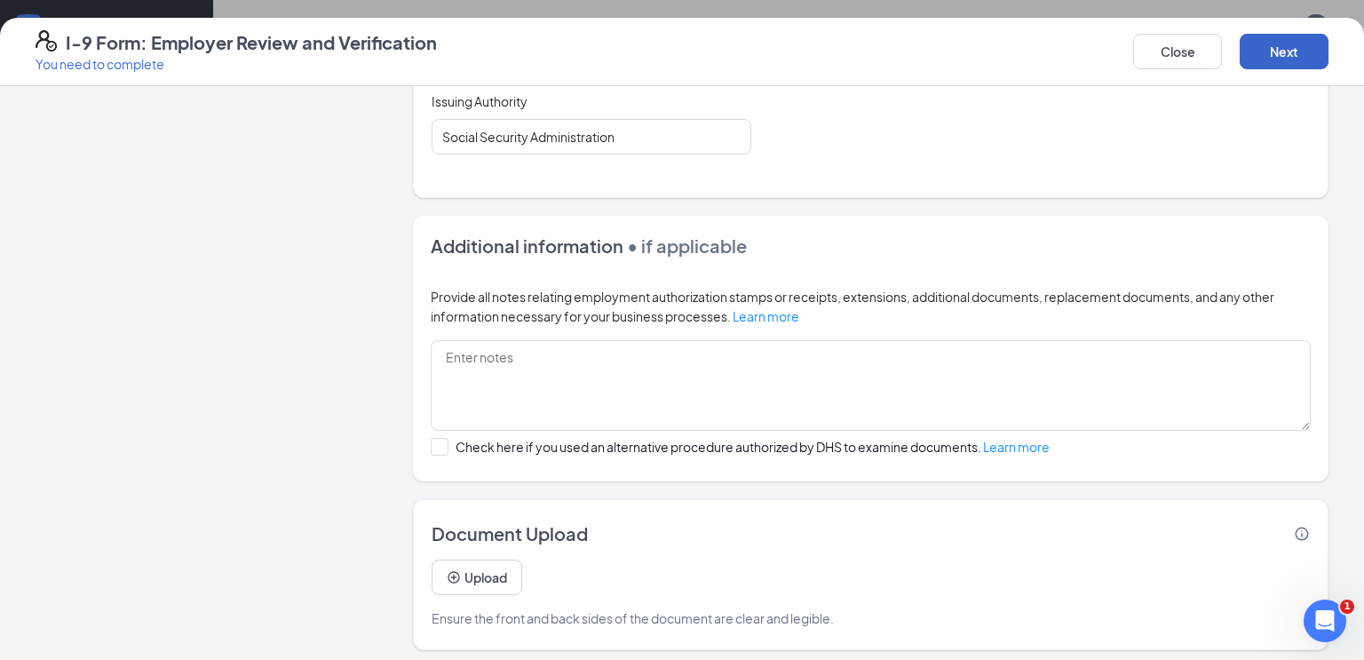
click at [1301, 43] on button "Next" at bounding box center [1283, 52] width 89 height 36
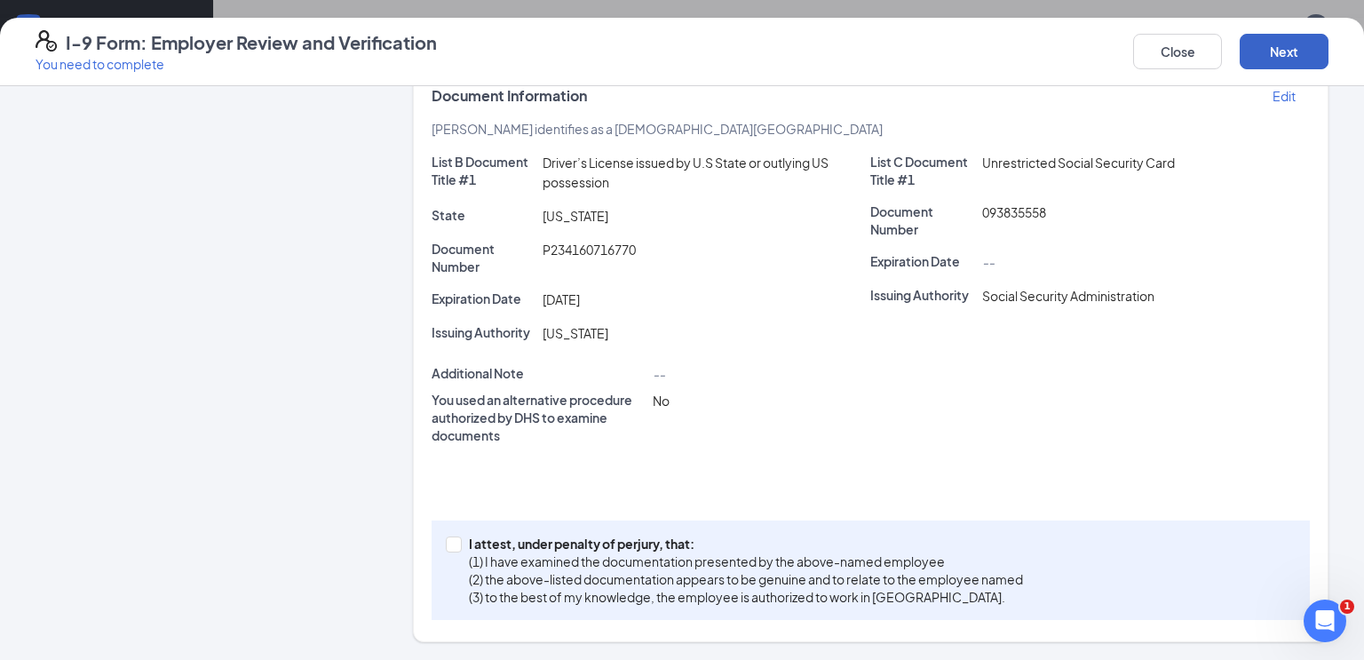
scroll to position [367, 0]
click at [447, 544] on input "I attest, under penalty of [PERSON_NAME], that: (1) I have examined the documen…" at bounding box center [452, 544] width 12 height 12
checkbox input "true"
click at [1310, 44] on button "Next" at bounding box center [1283, 52] width 89 height 36
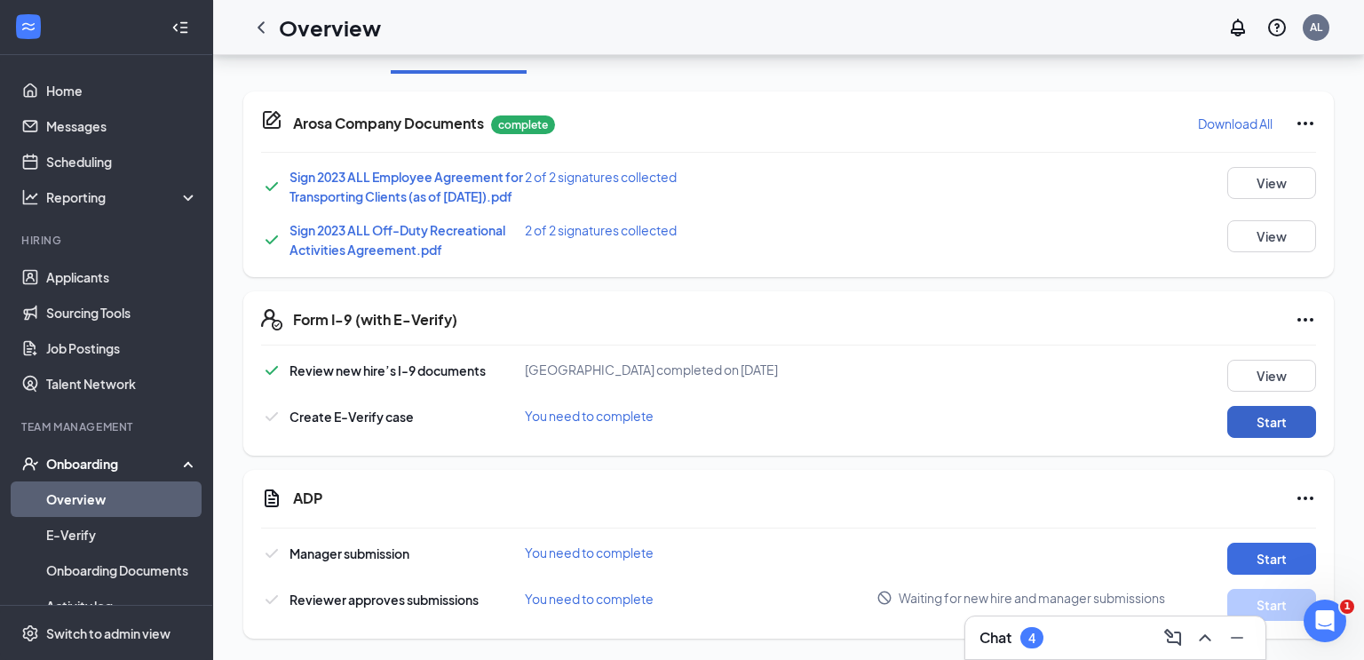
click at [1274, 423] on button "Start" at bounding box center [1271, 422] width 89 height 32
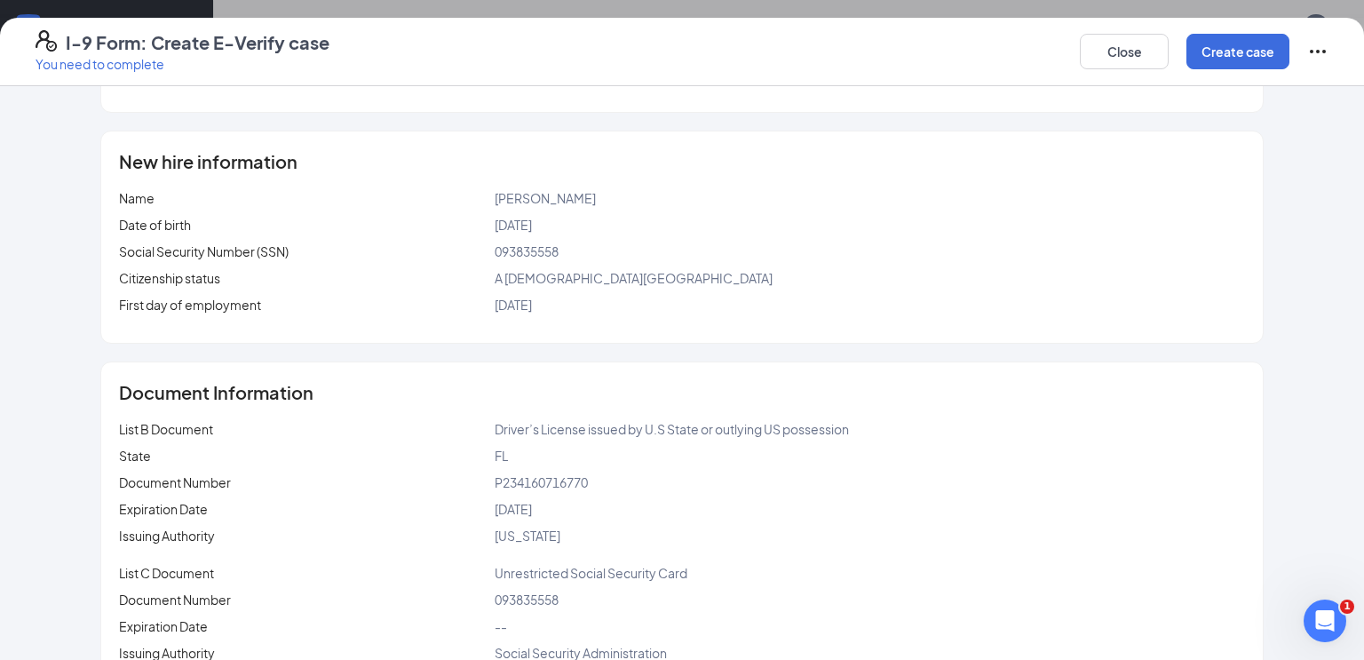
scroll to position [217, 0]
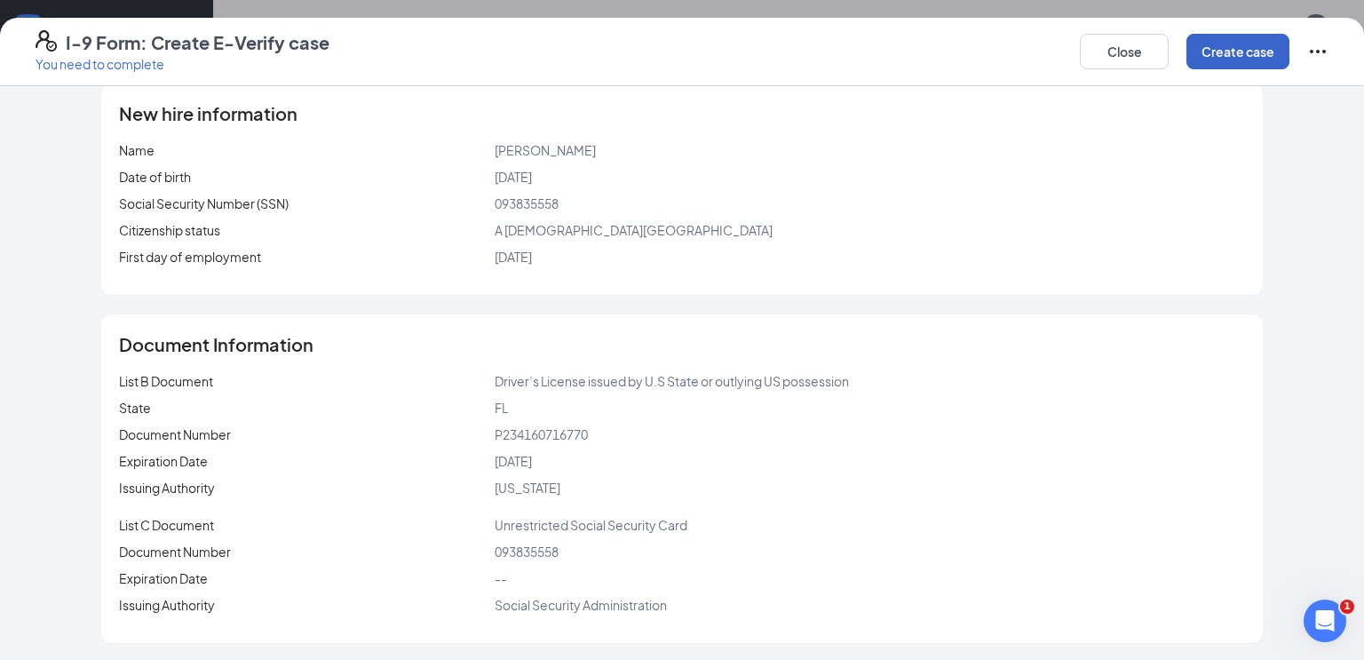
click at [1231, 58] on button "Create case" at bounding box center [1237, 52] width 103 height 36
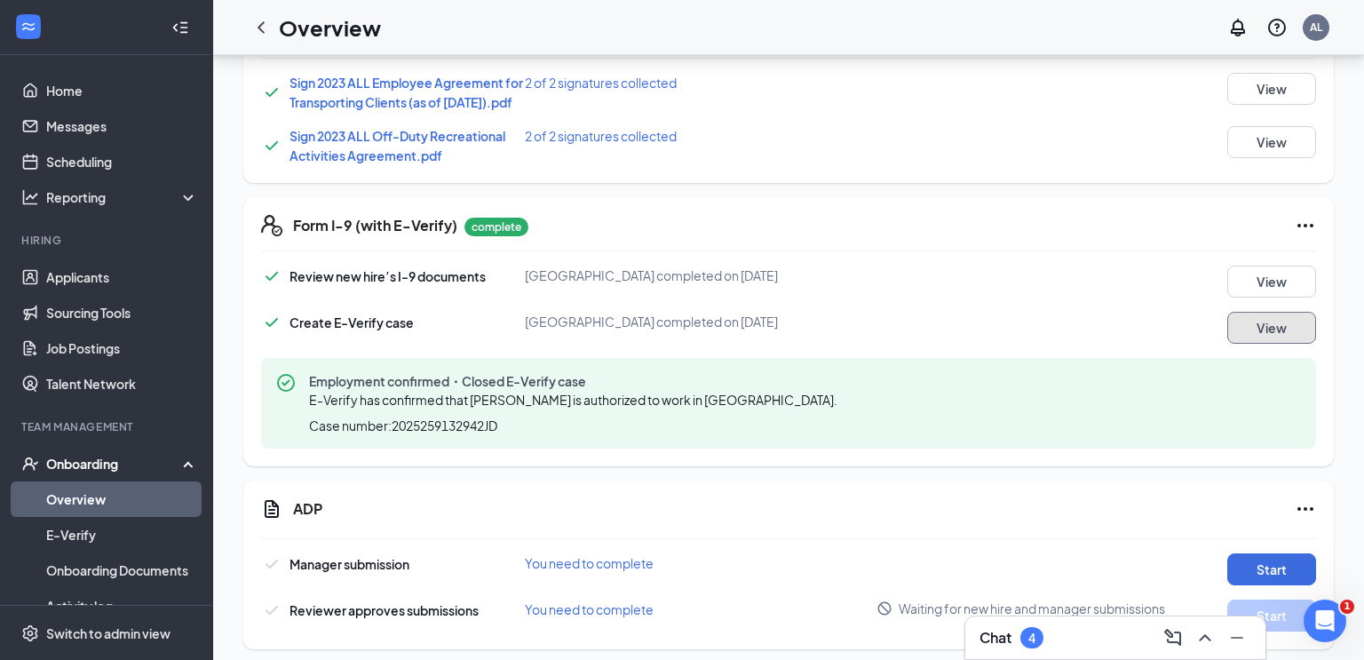
scroll to position [363, 0]
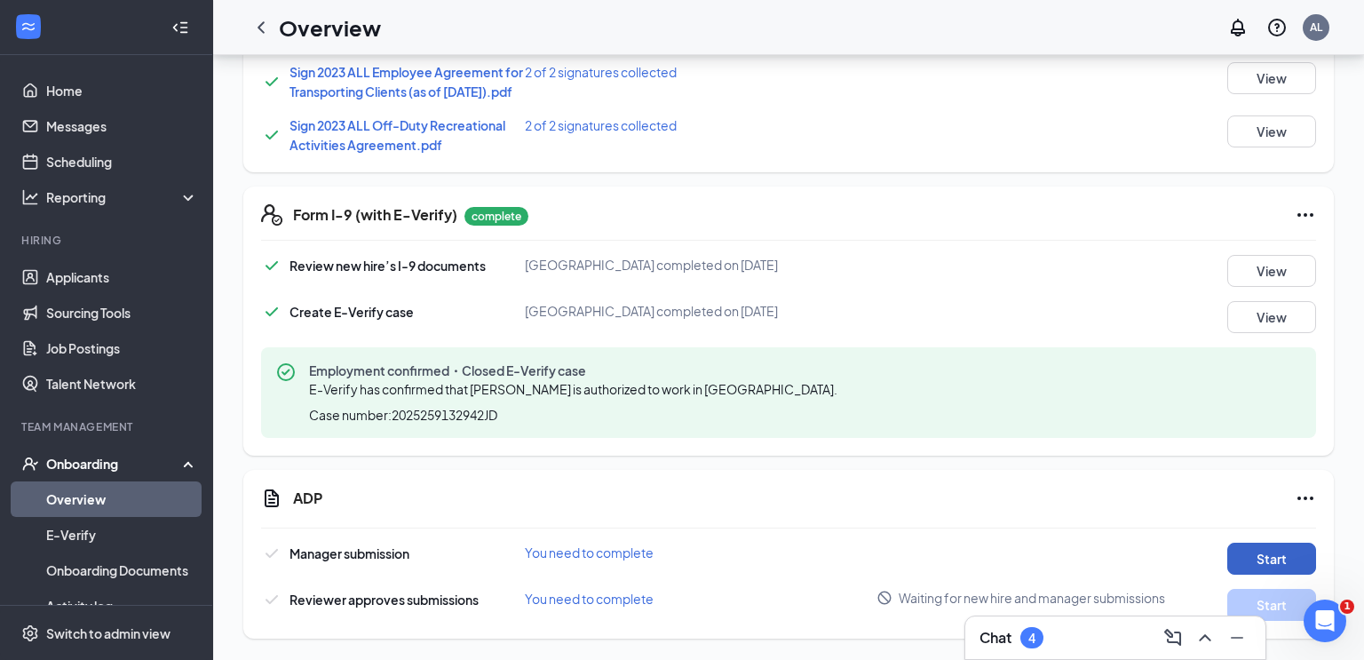
click at [1261, 561] on button "Start" at bounding box center [1271, 558] width 89 height 32
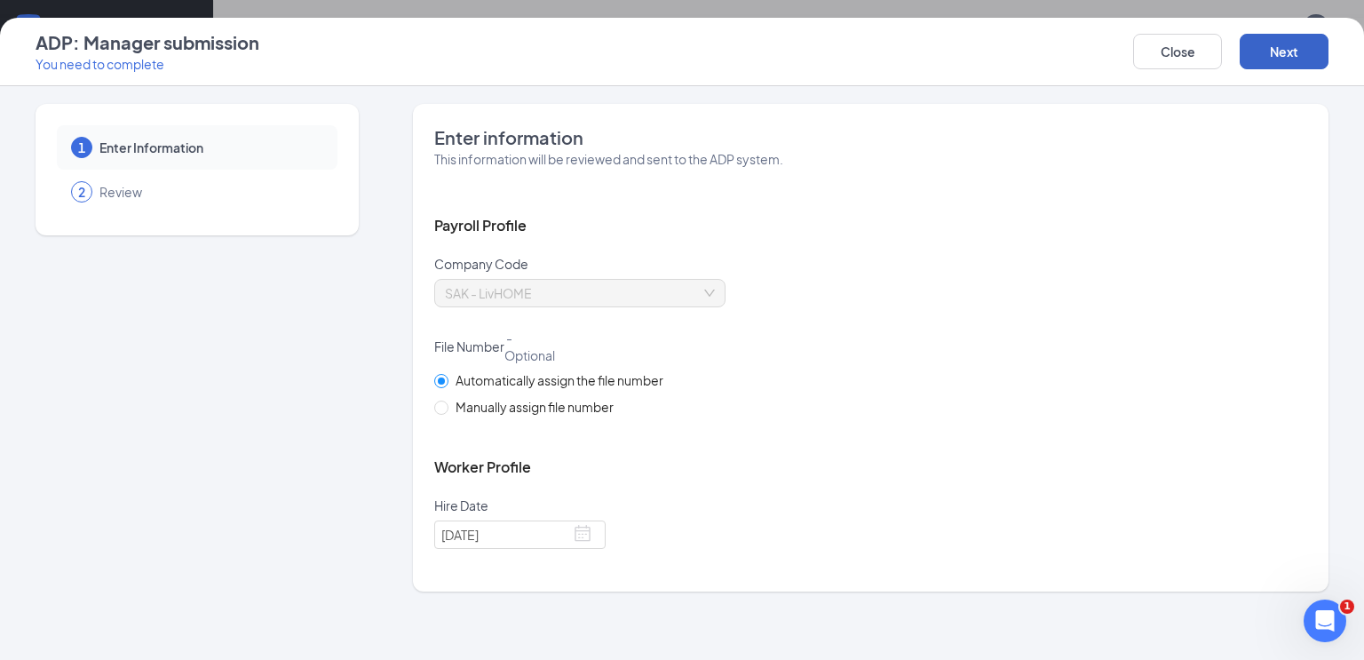
click at [1295, 48] on button "Next" at bounding box center [1283, 52] width 89 height 36
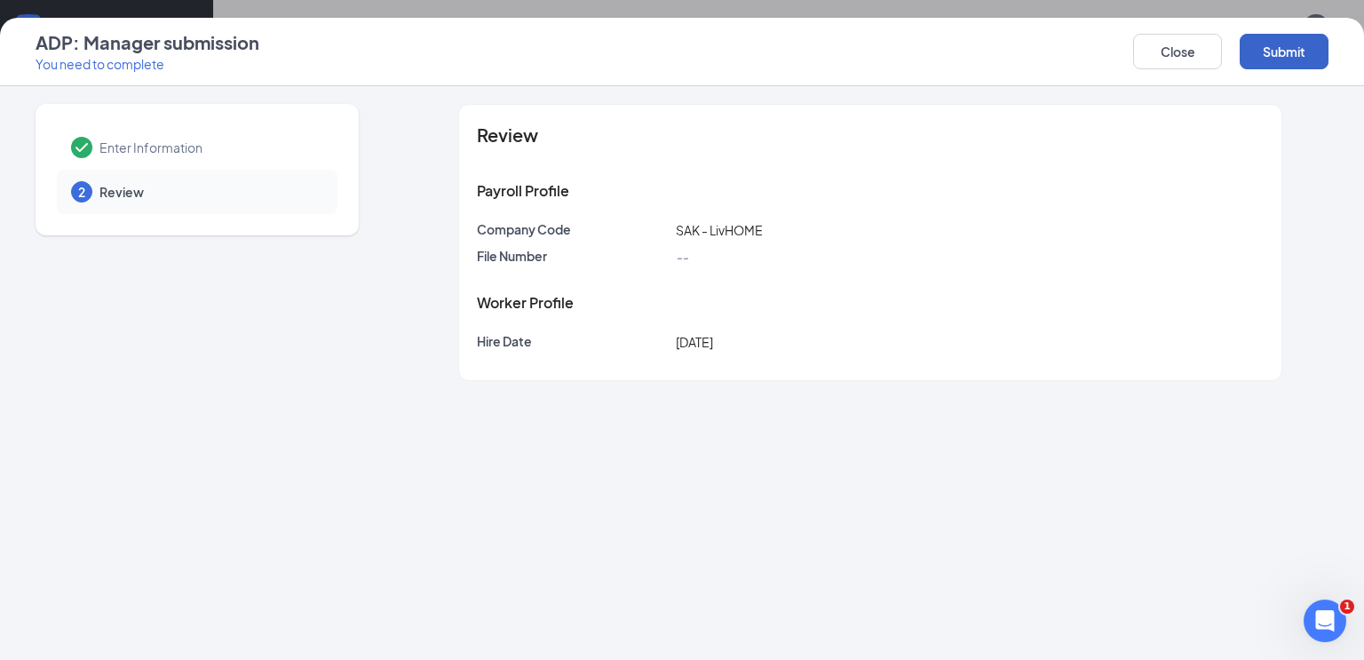
click at [1282, 63] on button "Submit" at bounding box center [1283, 52] width 89 height 36
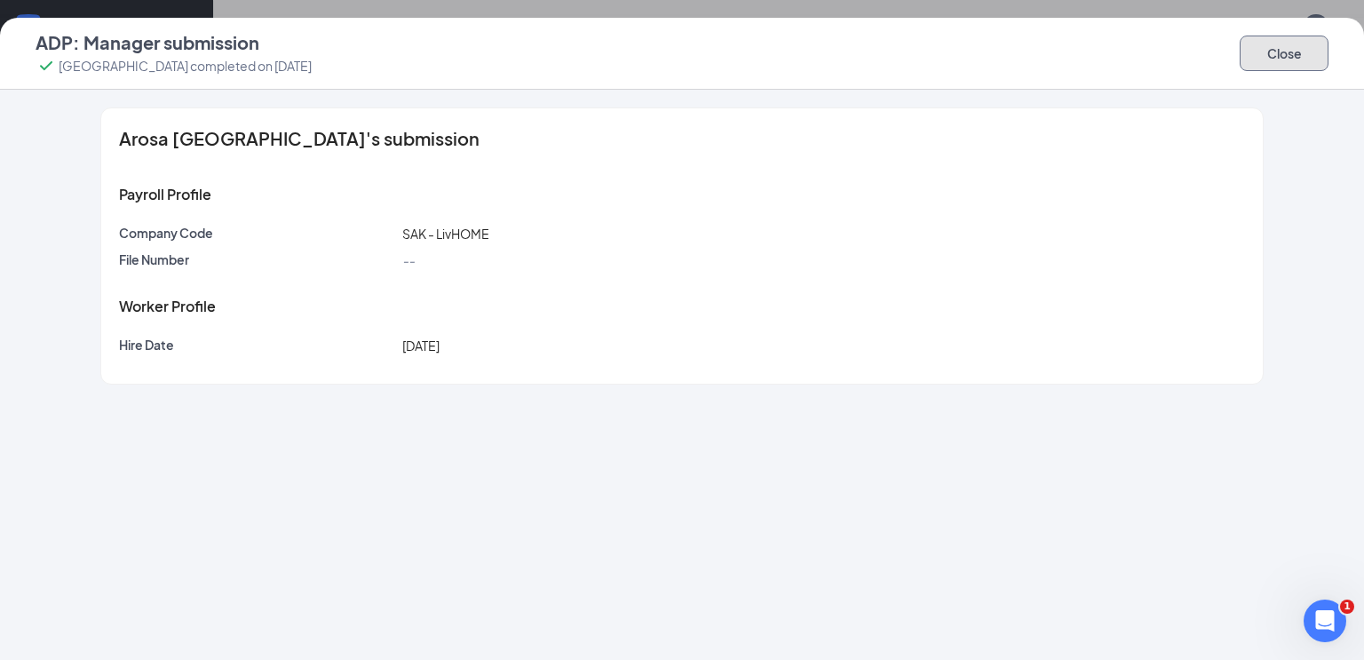
click at [1290, 51] on button "Close" at bounding box center [1283, 54] width 89 height 36
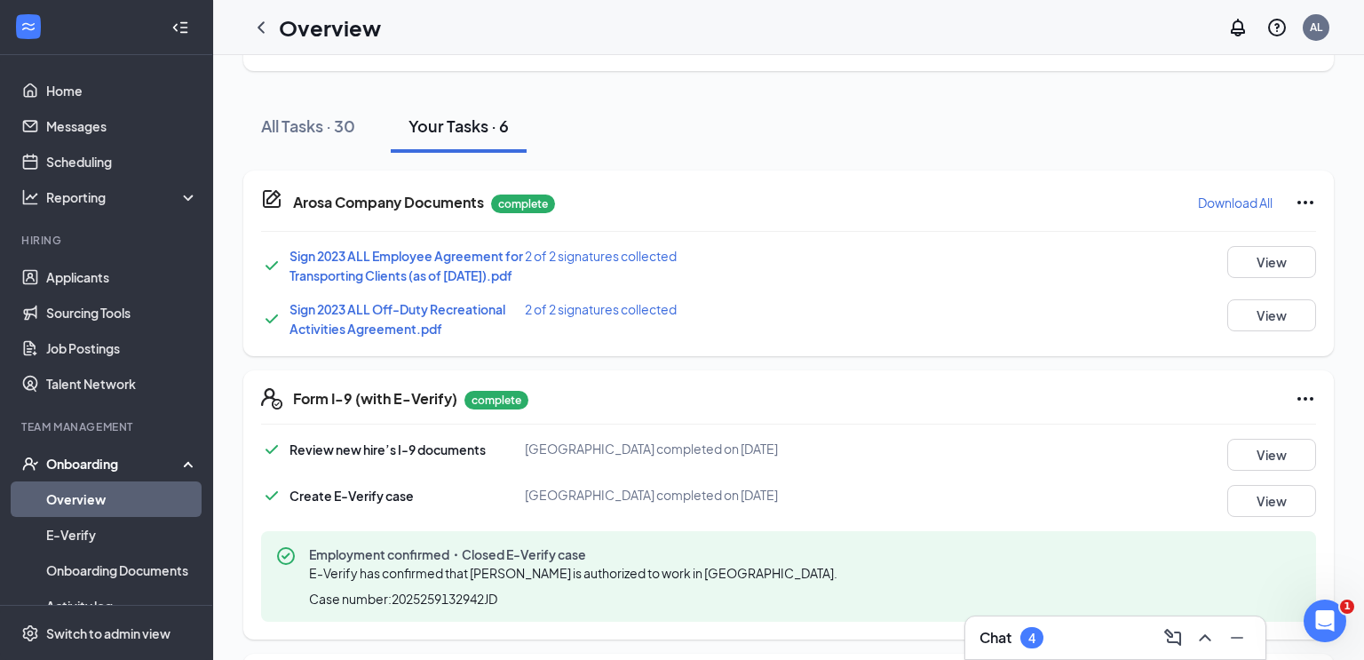
scroll to position [0, 0]
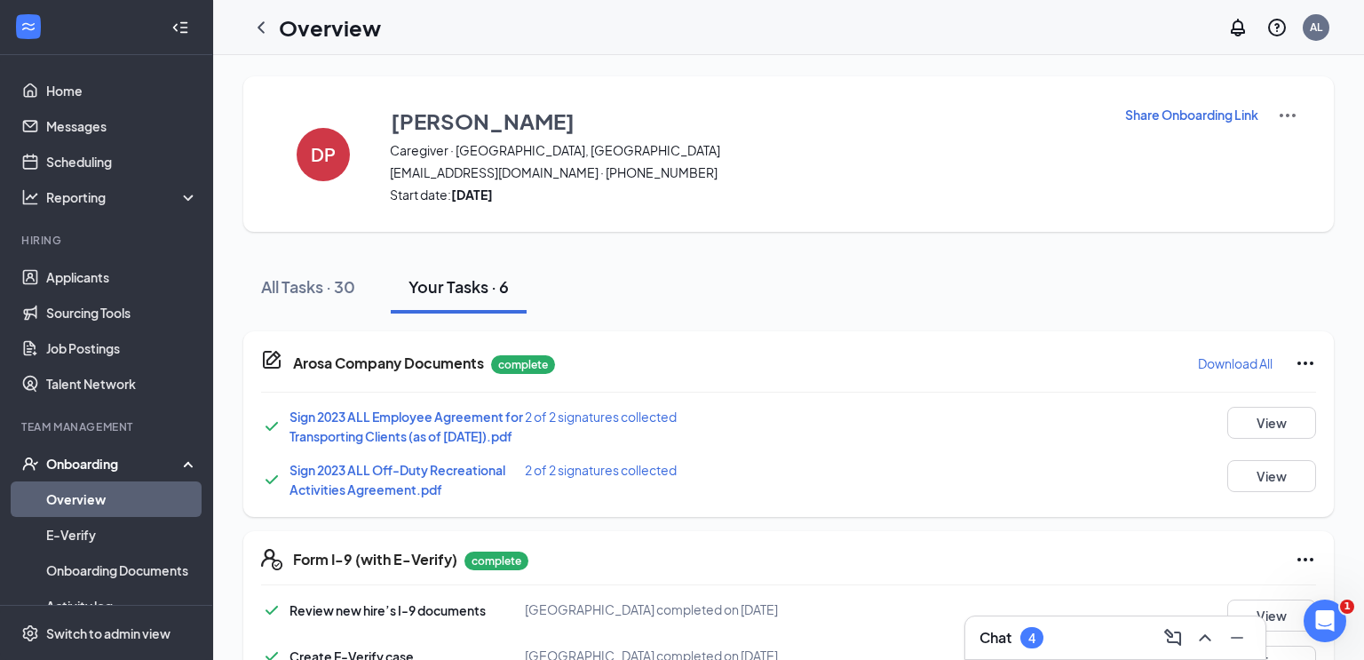
click at [1203, 114] on p "Share Onboarding Link" at bounding box center [1191, 115] width 133 height 18
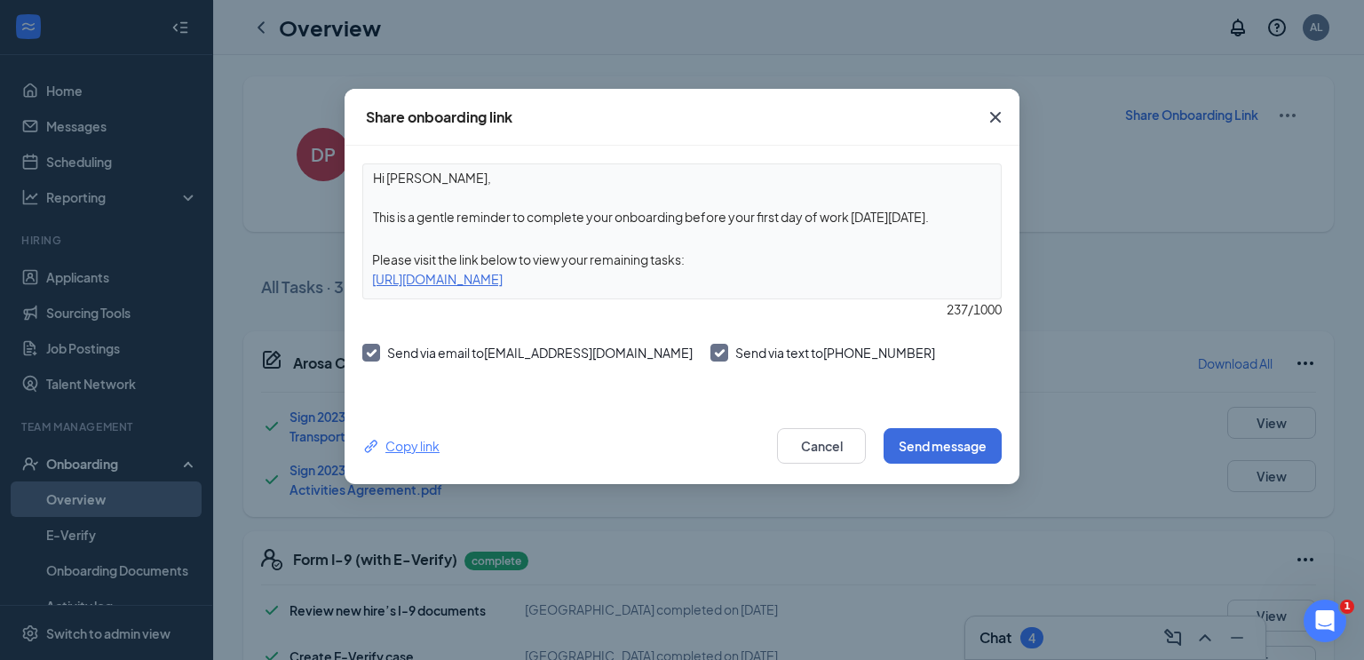
drag, startPoint x: 409, startPoint y: 445, endPoint x: 419, endPoint y: 438, distance: 12.1
click at [415, 443] on div "Copy link" at bounding box center [400, 446] width 77 height 20
click at [998, 113] on icon "Cross" at bounding box center [995, 117] width 11 height 11
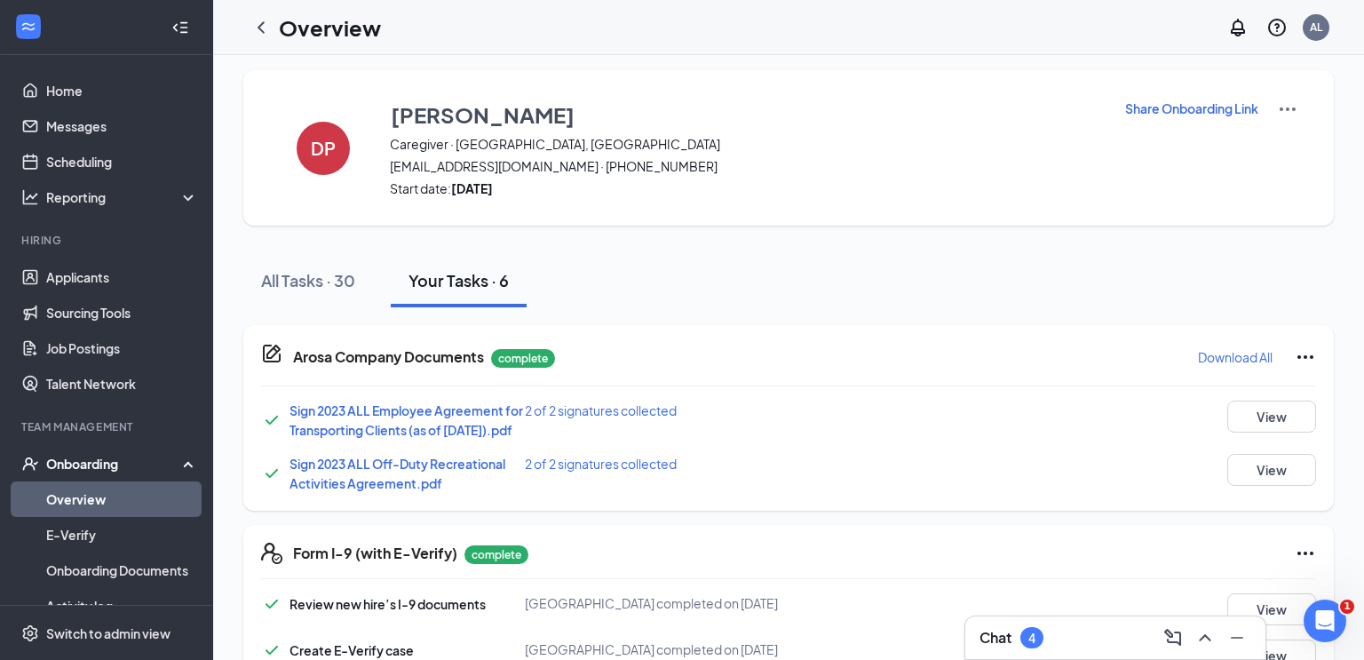
scroll to position [363, 0]
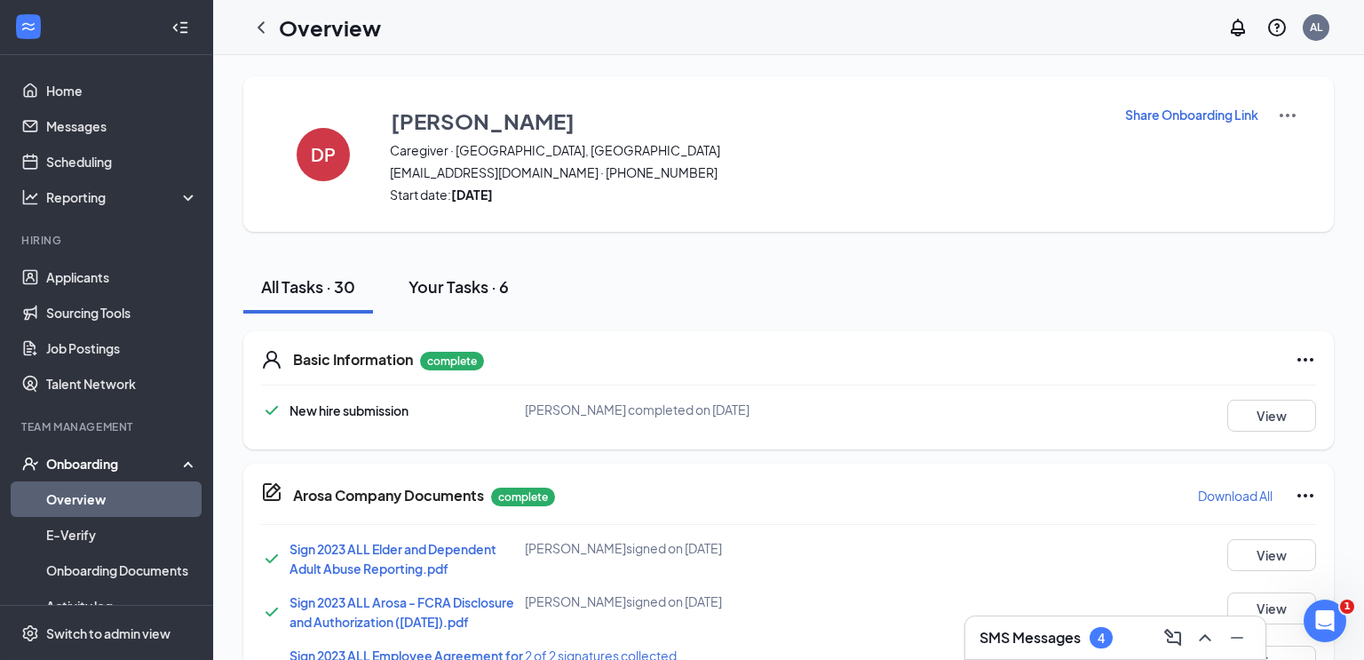
click at [469, 279] on div "Your Tasks · 6" at bounding box center [458, 286] width 100 height 22
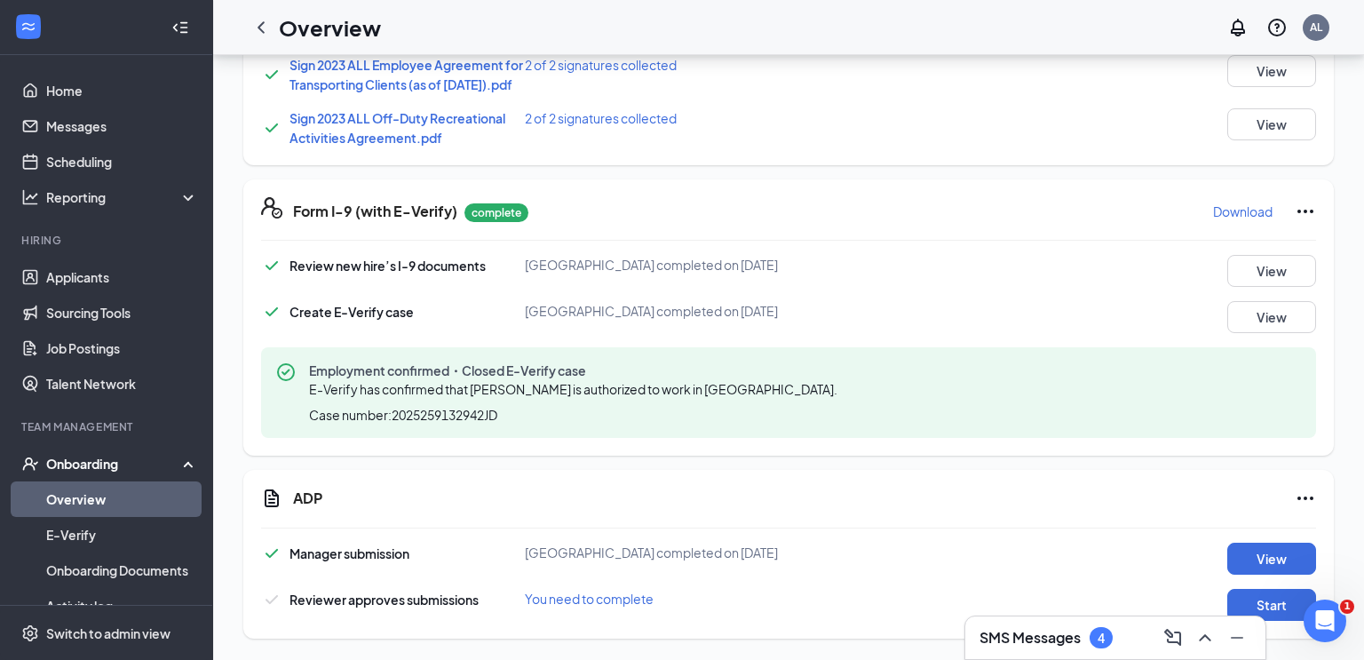
scroll to position [370, 0]
click at [1294, 608] on button "Start" at bounding box center [1271, 605] width 89 height 32
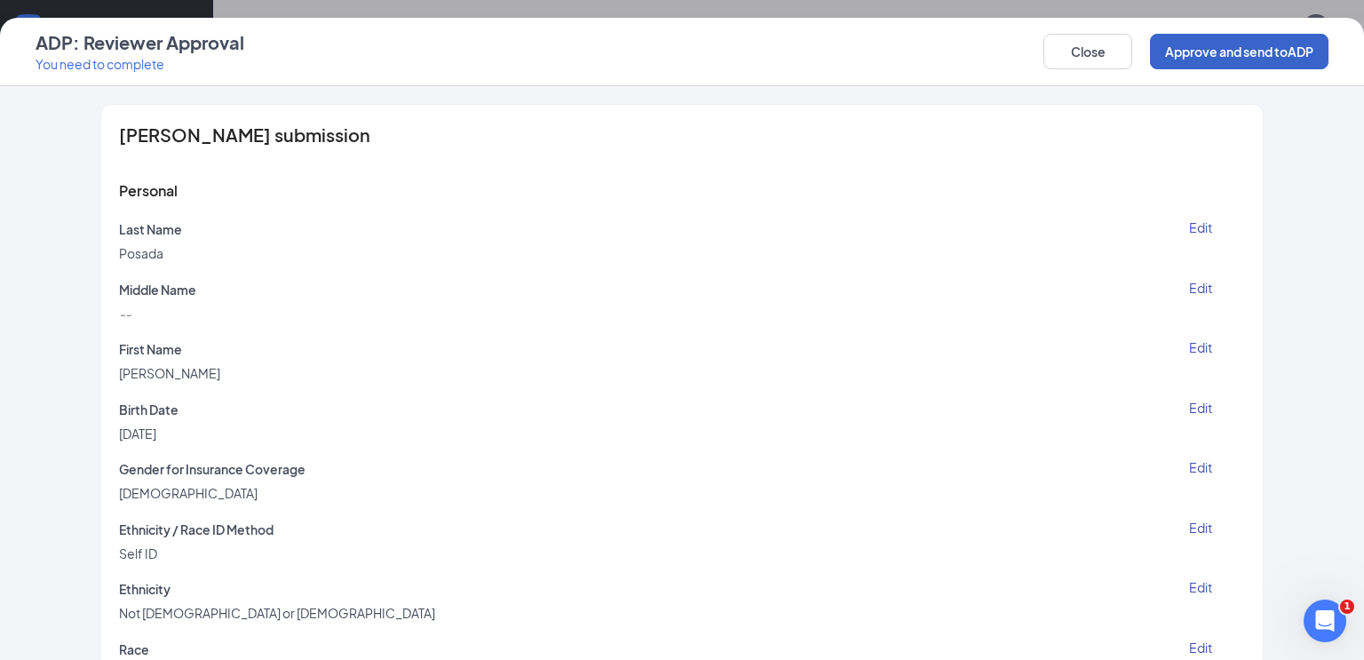
click at [1206, 52] on button "Approve and send to ADP" at bounding box center [1239, 52] width 178 height 36
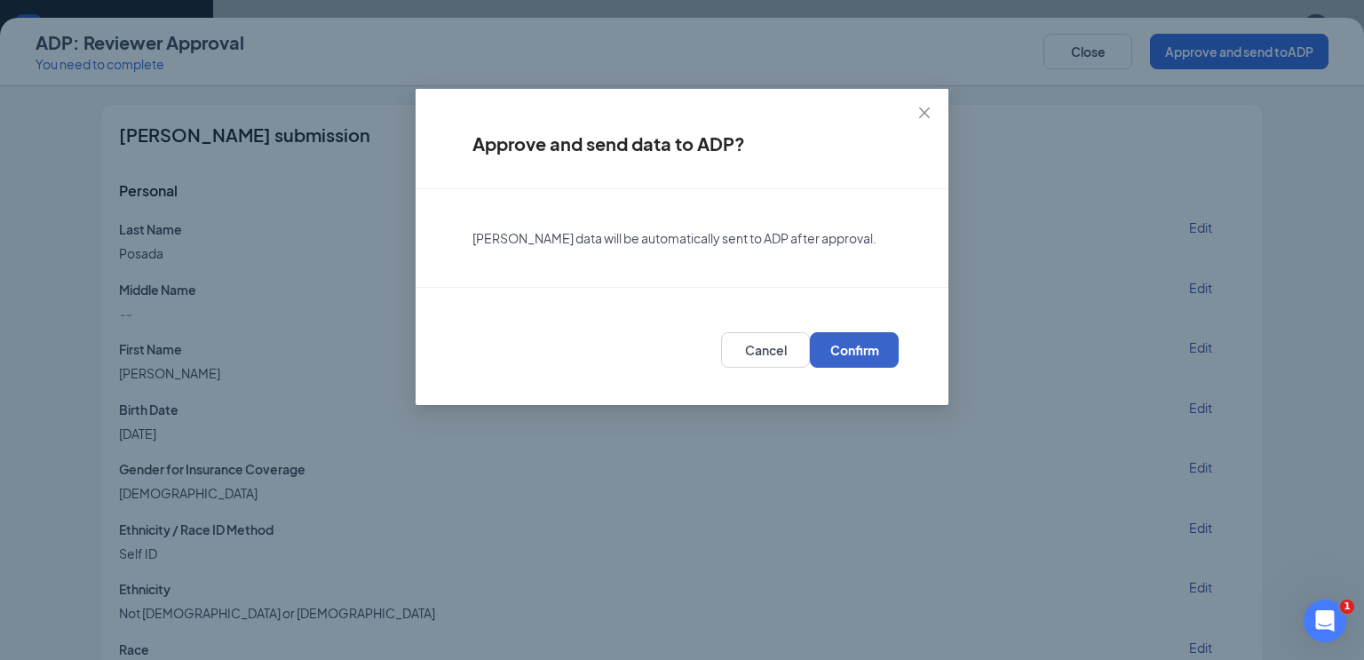
click at [851, 347] on span "Confirm" at bounding box center [854, 350] width 49 height 18
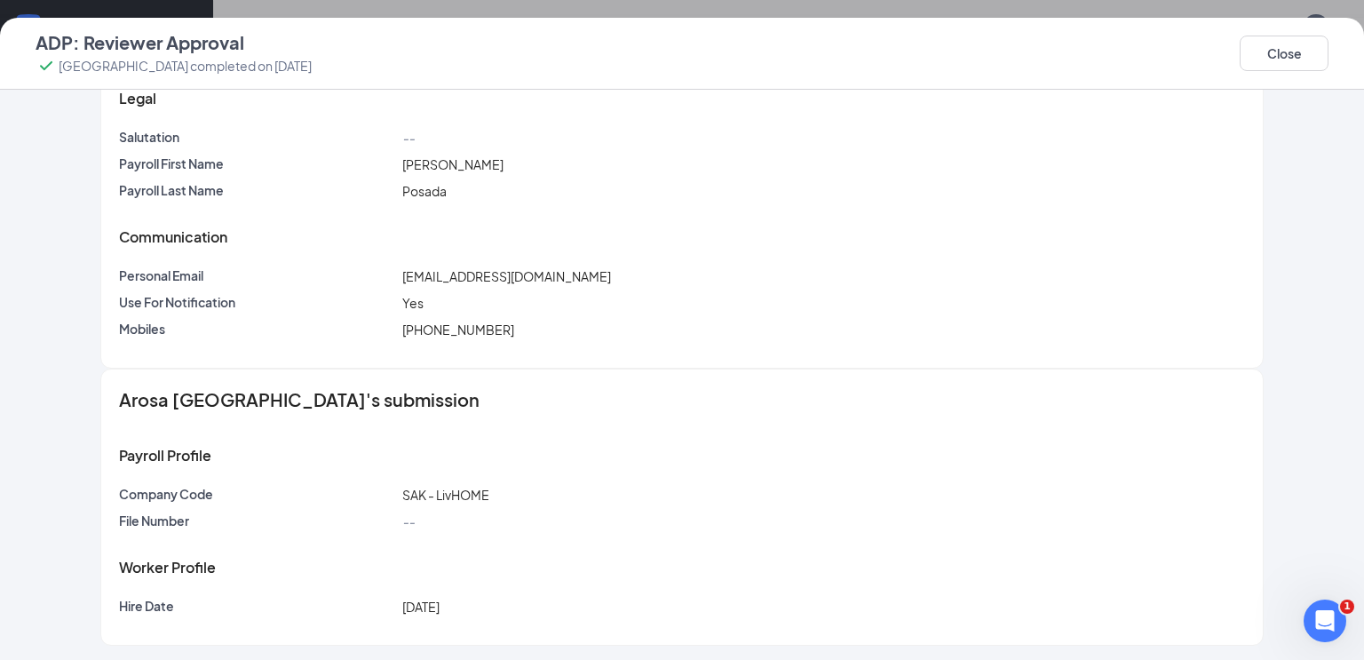
scroll to position [423, 0]
click at [1286, 51] on button "Close" at bounding box center [1283, 54] width 89 height 36
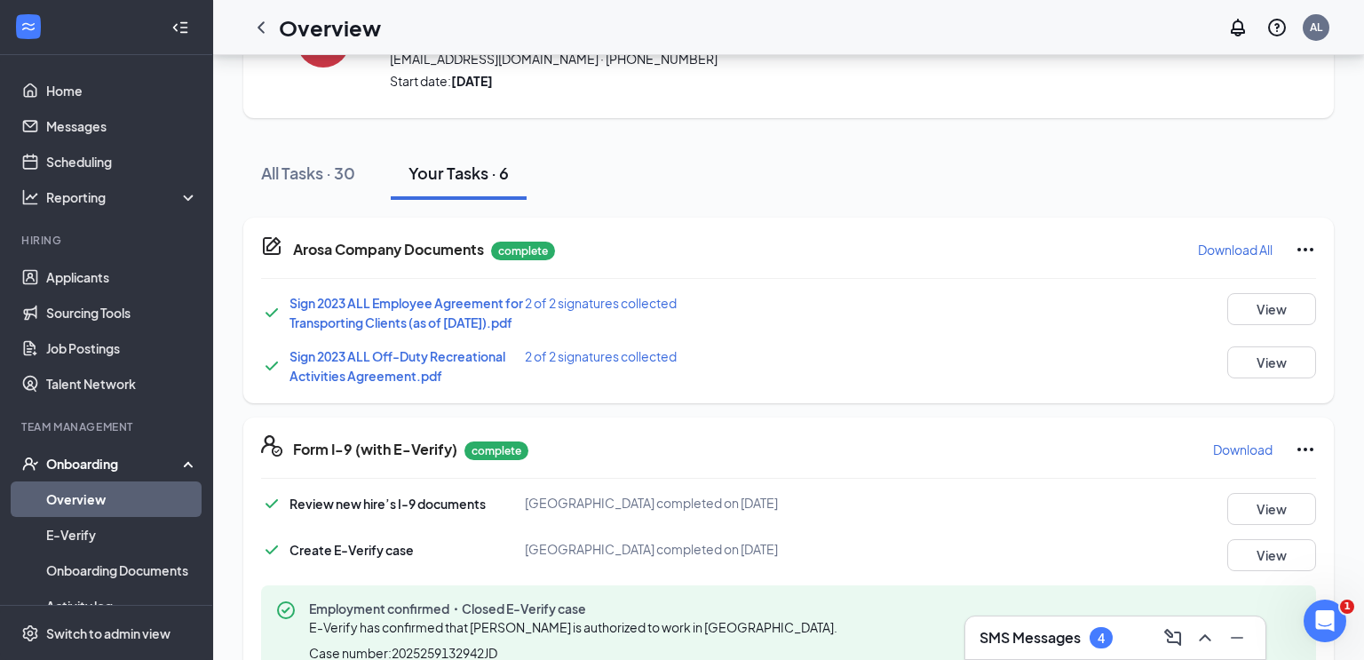
scroll to position [0, 0]
